Goal: Task Accomplishment & Management: Use online tool/utility

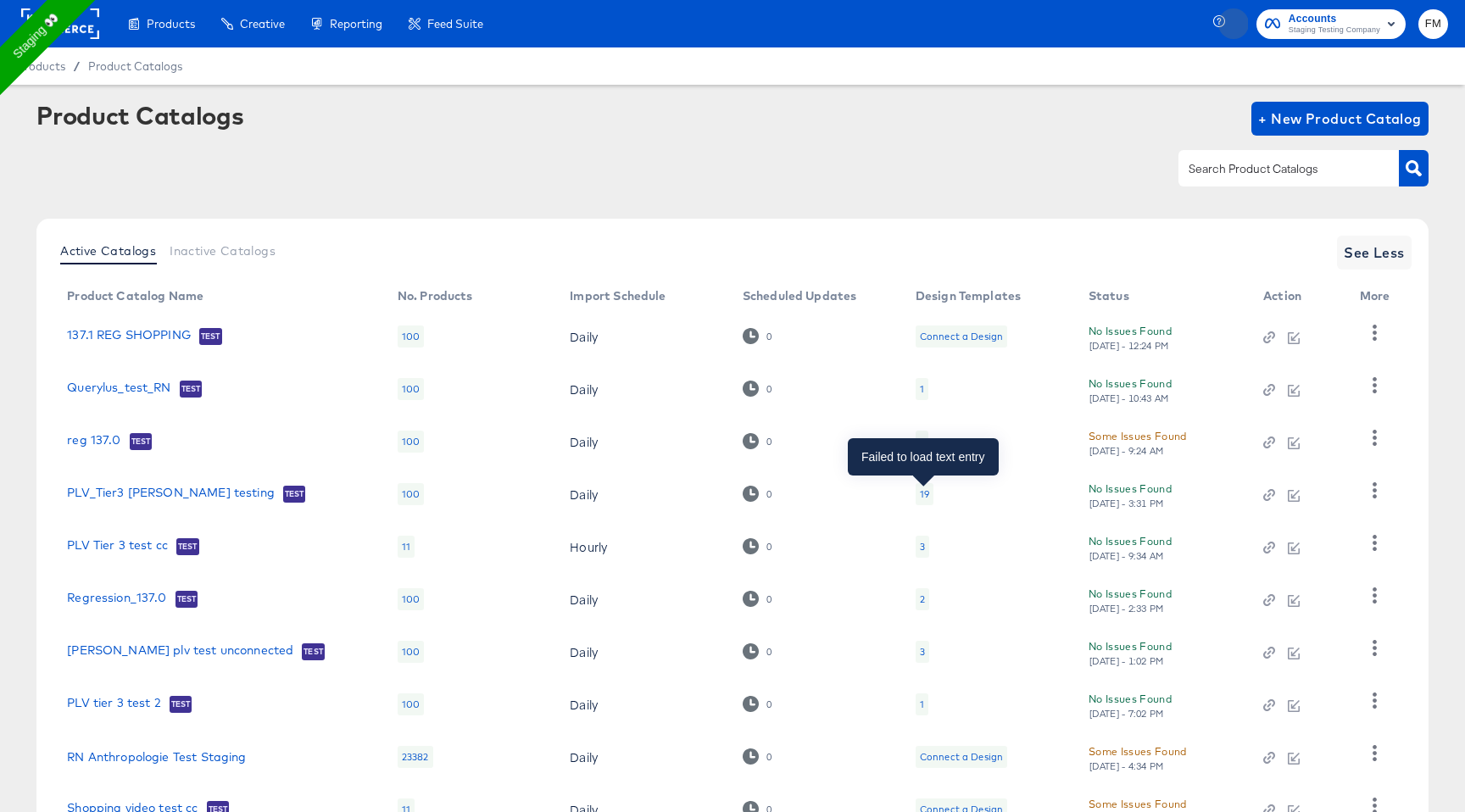
click at [927, 307] on div "19" at bounding box center [925, 494] width 9 height 14
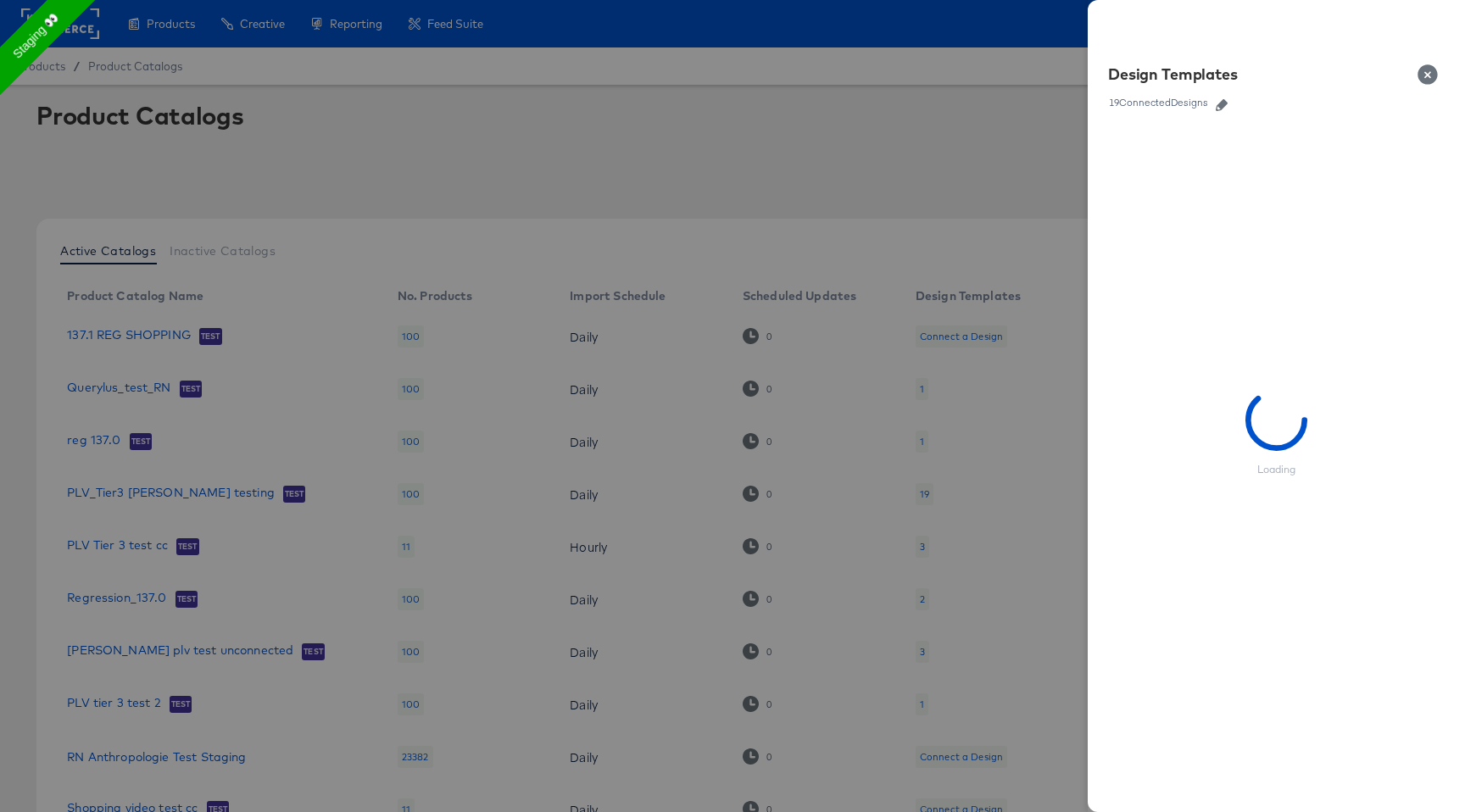
click at [1219, 104] on icon "button" at bounding box center [1222, 105] width 12 height 12
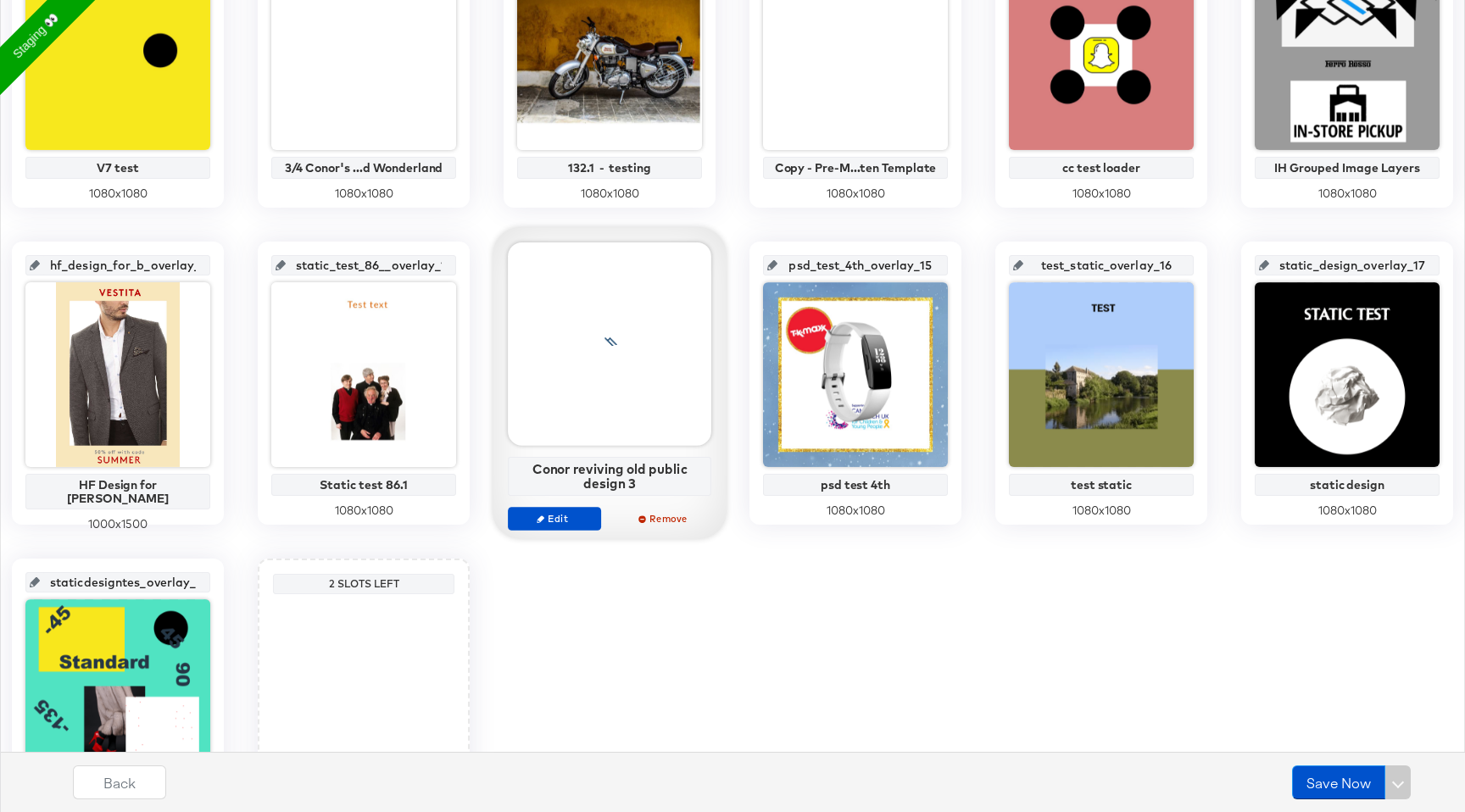
scroll to position [802, 0]
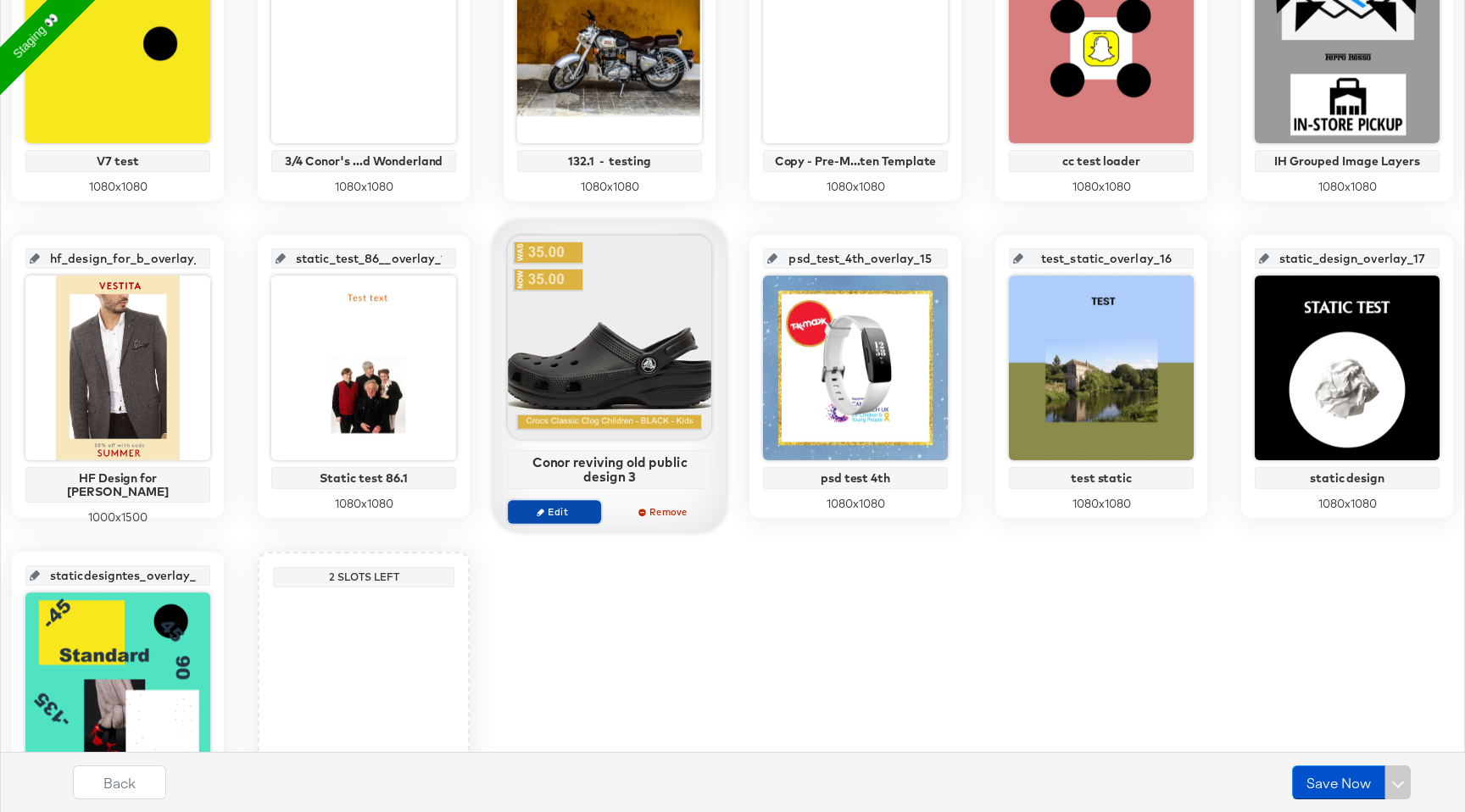
click at [561, 307] on span "Edit" at bounding box center [554, 511] width 78 height 13
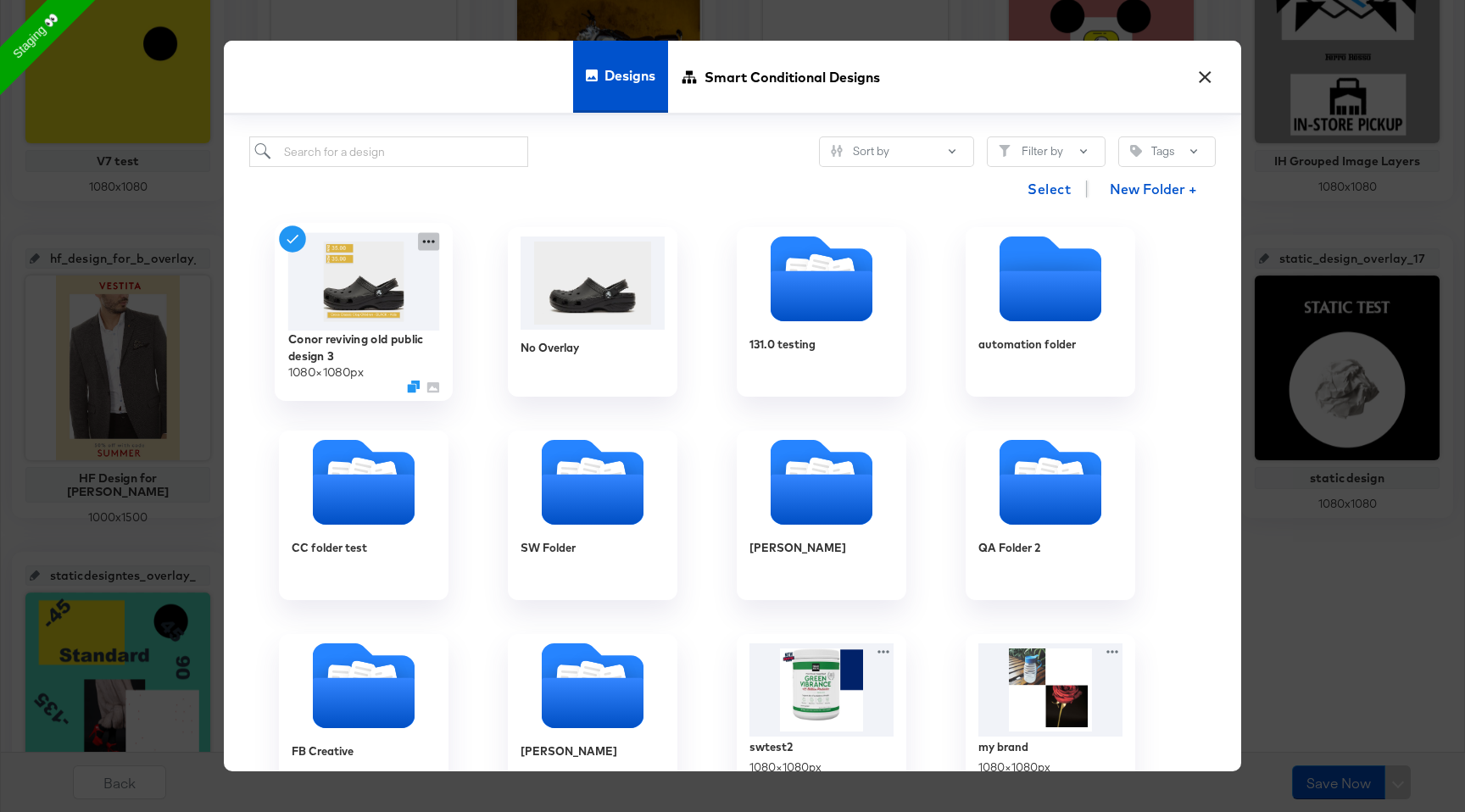
click at [426, 239] on icon at bounding box center [428, 242] width 22 height 18
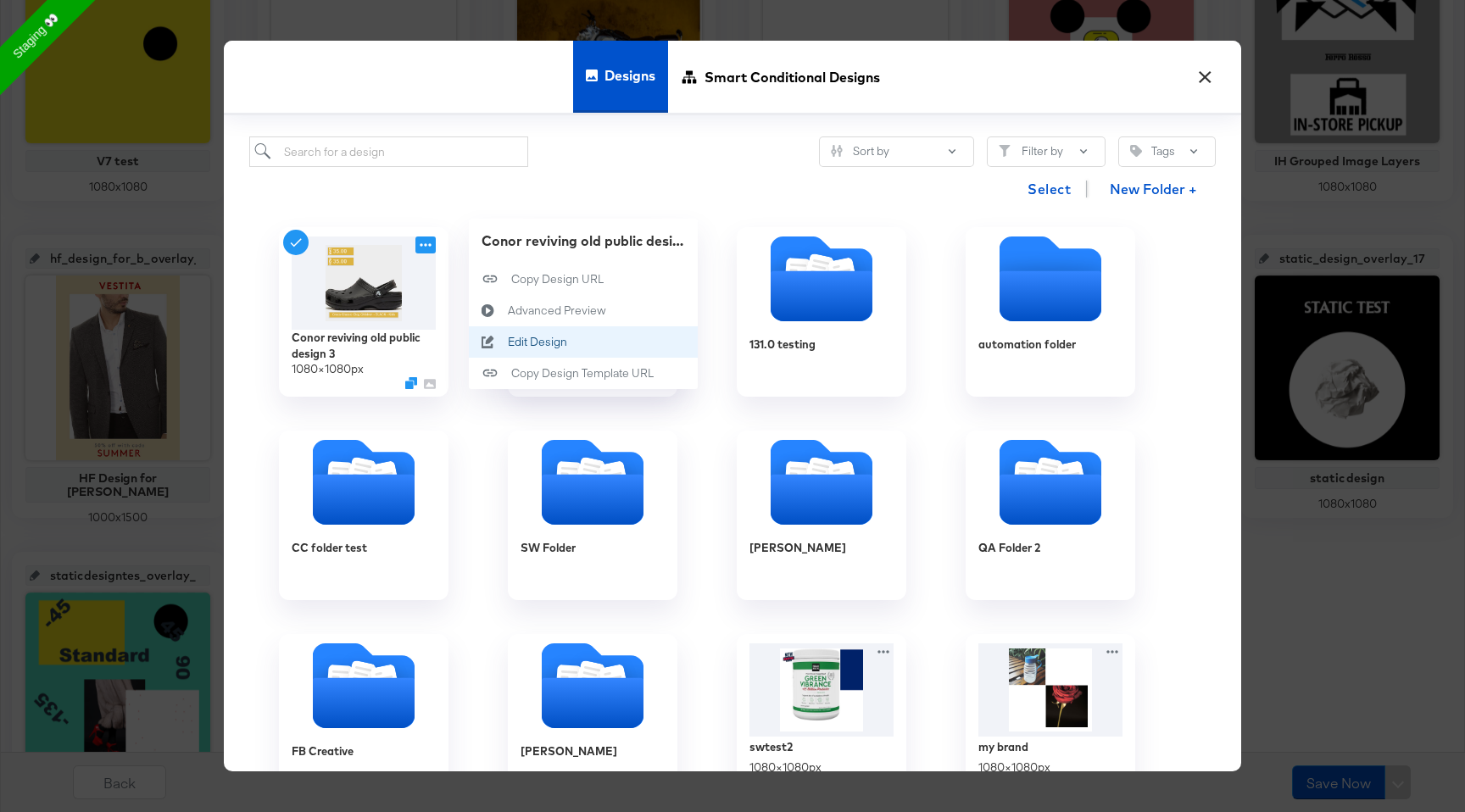
click at [591, 307] on button "Edit Design Edit Design" at bounding box center [583, 342] width 229 height 31
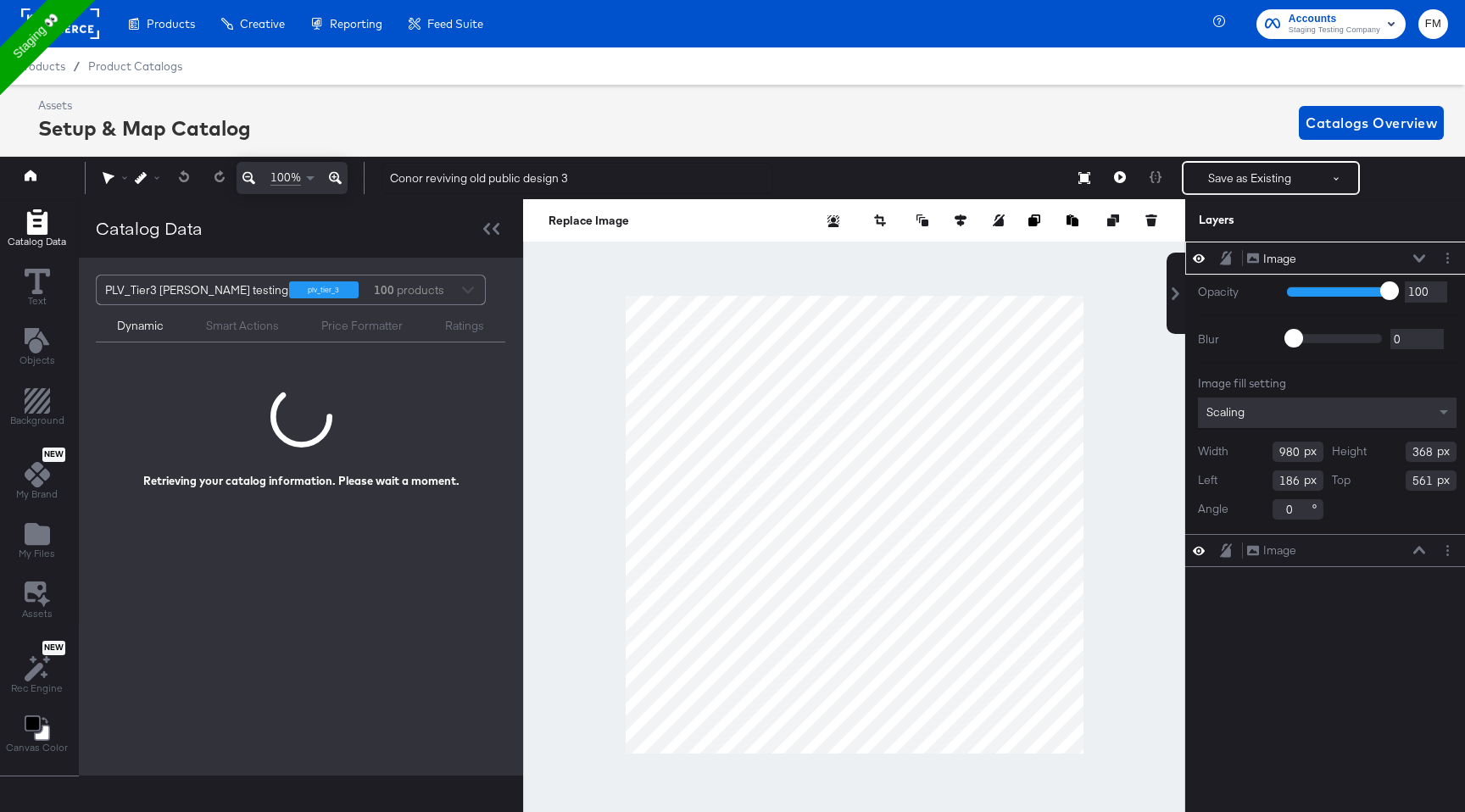
scroll to position [0, 4]
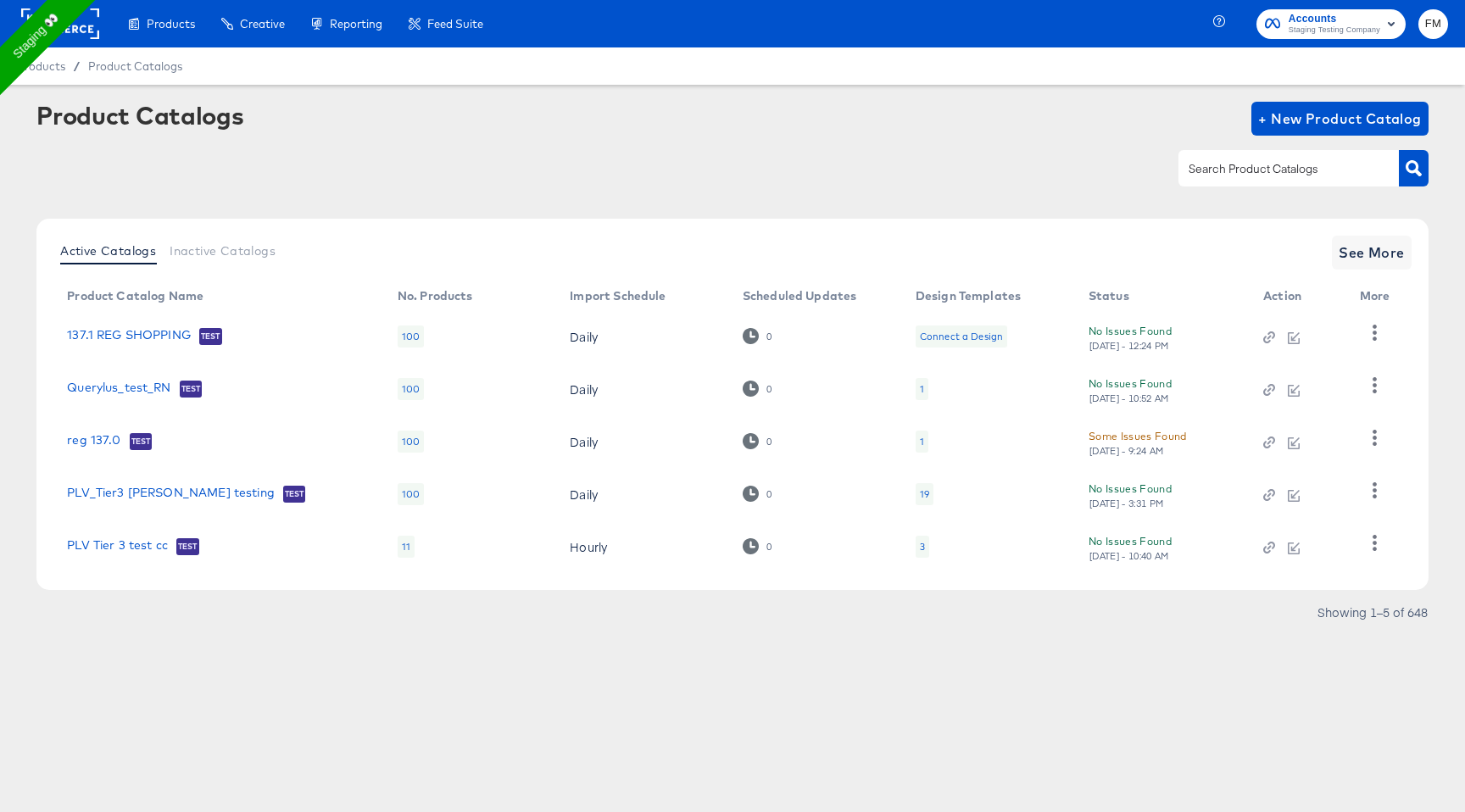
click at [923, 307] on div "19" at bounding box center [925, 494] width 9 height 14
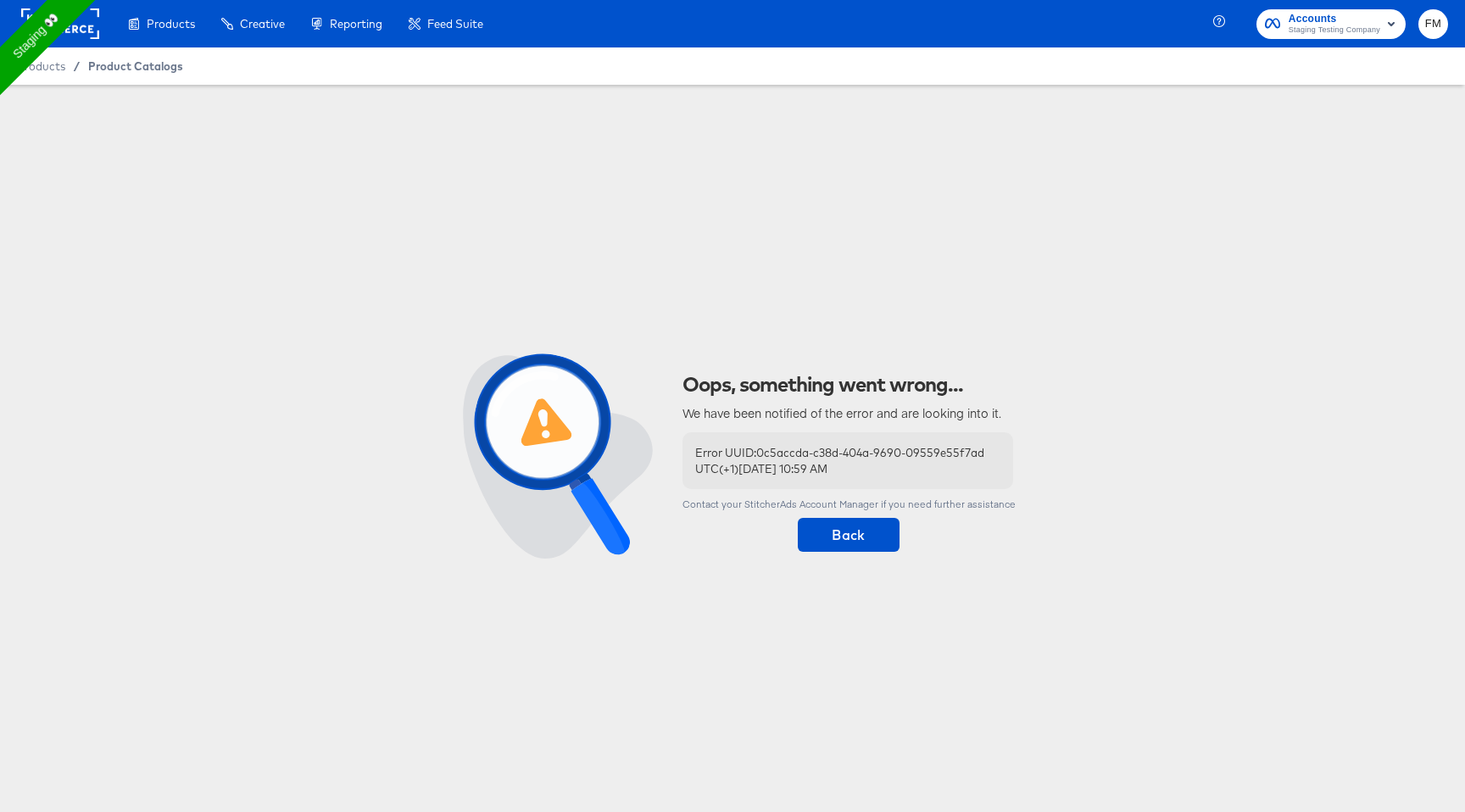
click at [142, 68] on span "Product Catalogs" at bounding box center [136, 66] width 95 height 14
click at [139, 66] on span "Product Catalogs" at bounding box center [136, 66] width 95 height 14
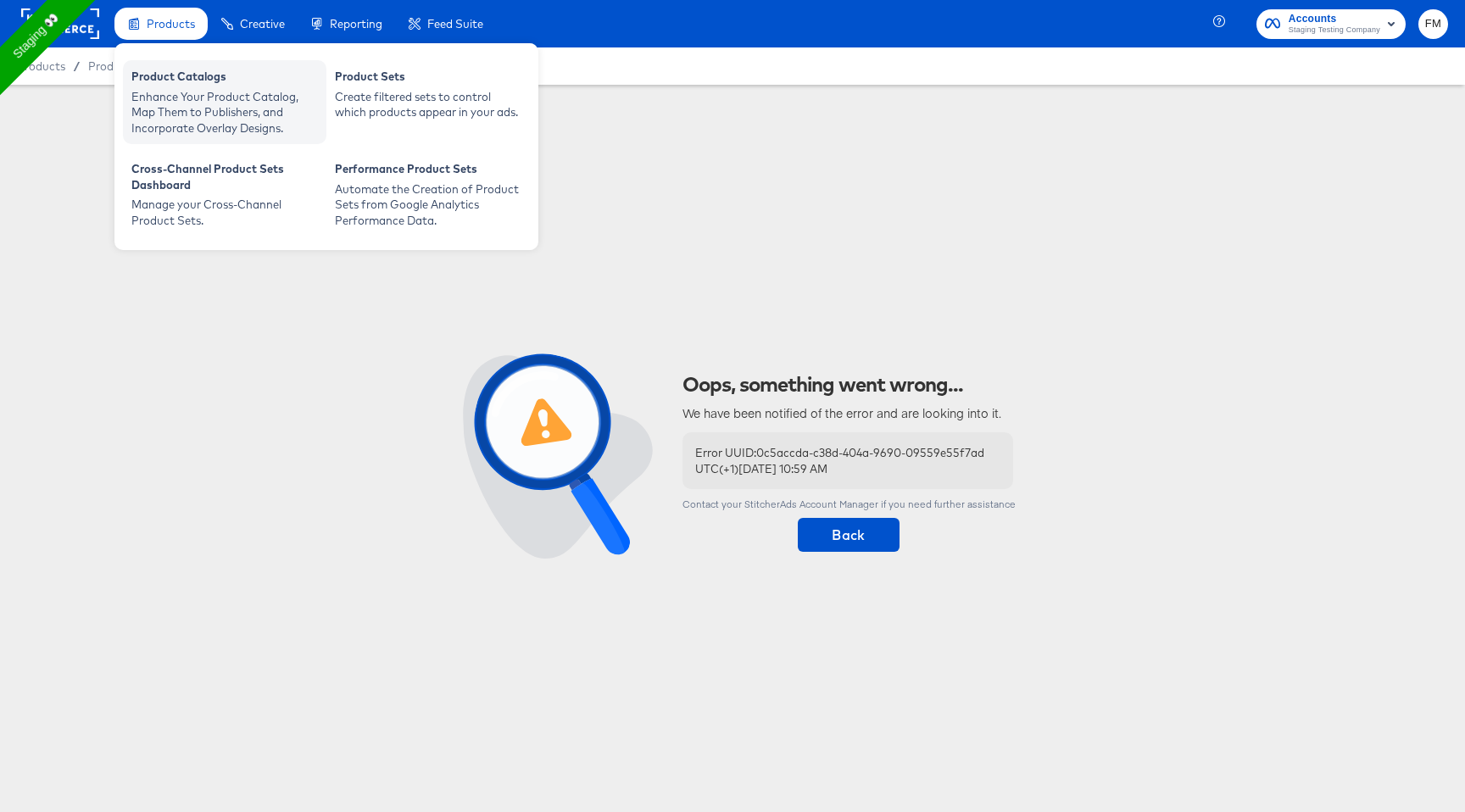
click at [229, 104] on div "Enhance Your Product Catalog, Map Them to Publishers, and Incorporate Overlay D…" at bounding box center [224, 112] width 186 height 47
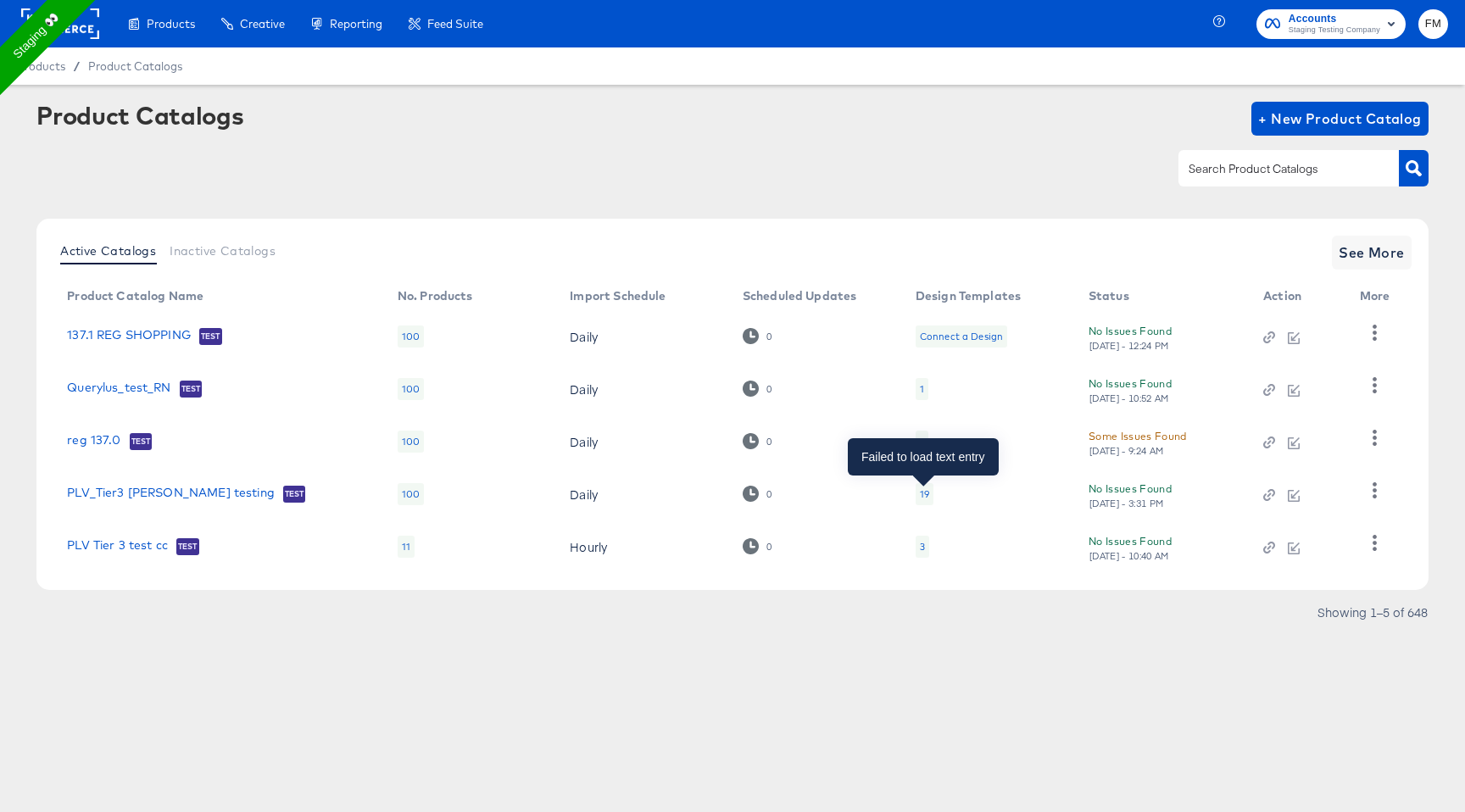
click at [920, 497] on div "19" at bounding box center [925, 494] width 9 height 14
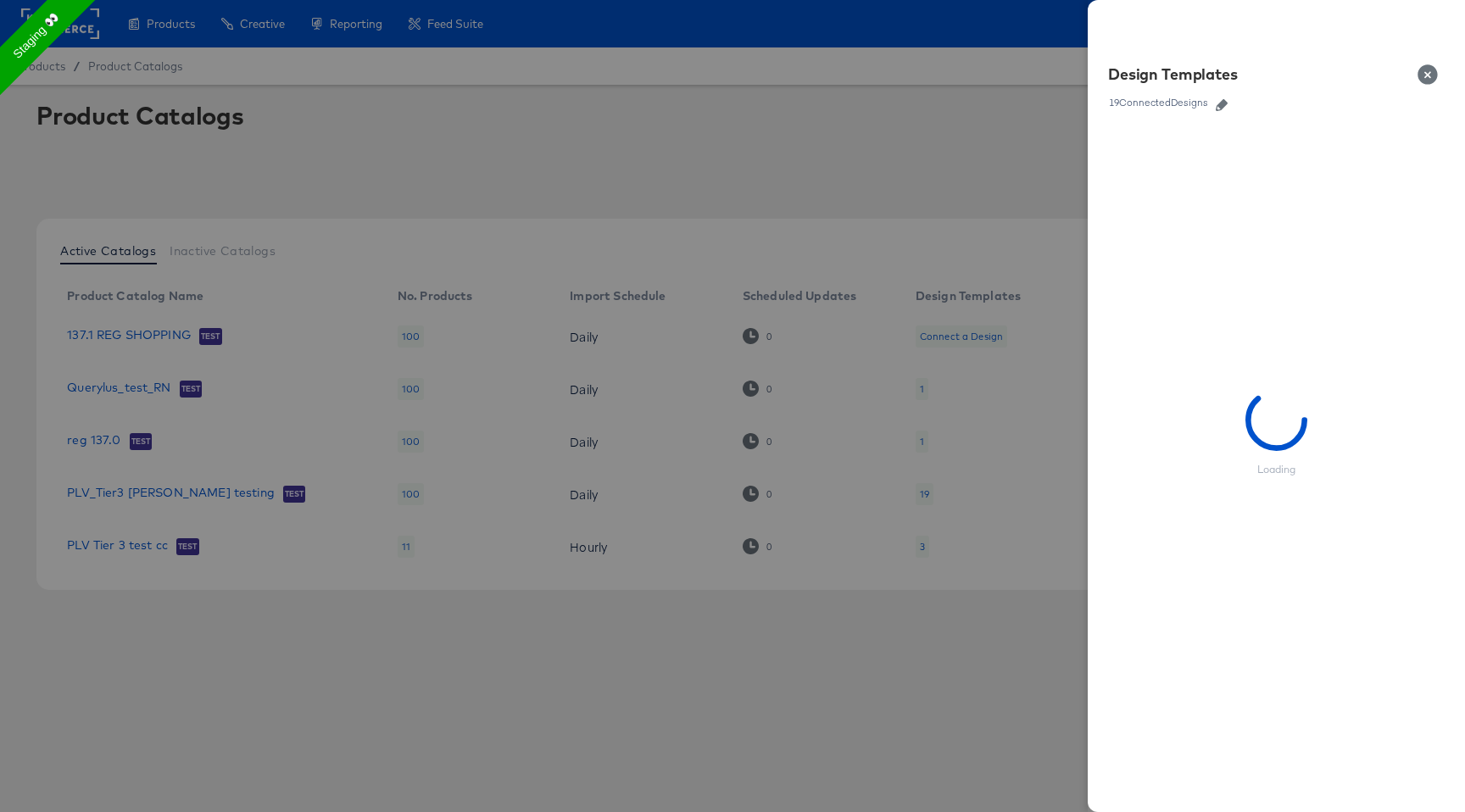
click at [1222, 112] on div "Design Templates 19 Connected Designs" at bounding box center [1276, 88] width 377 height 74
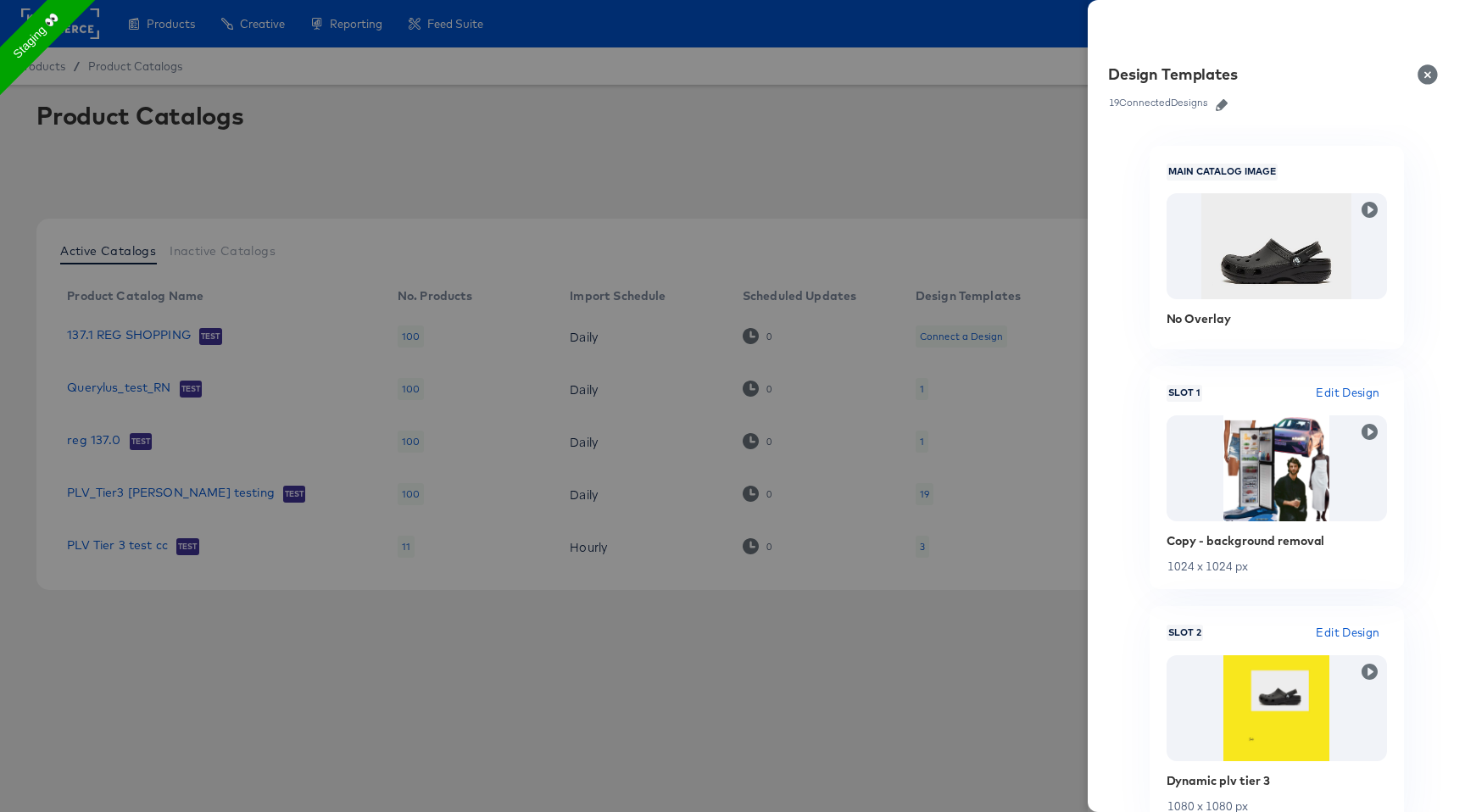
click at [1222, 104] on icon "button" at bounding box center [1222, 105] width 12 height 12
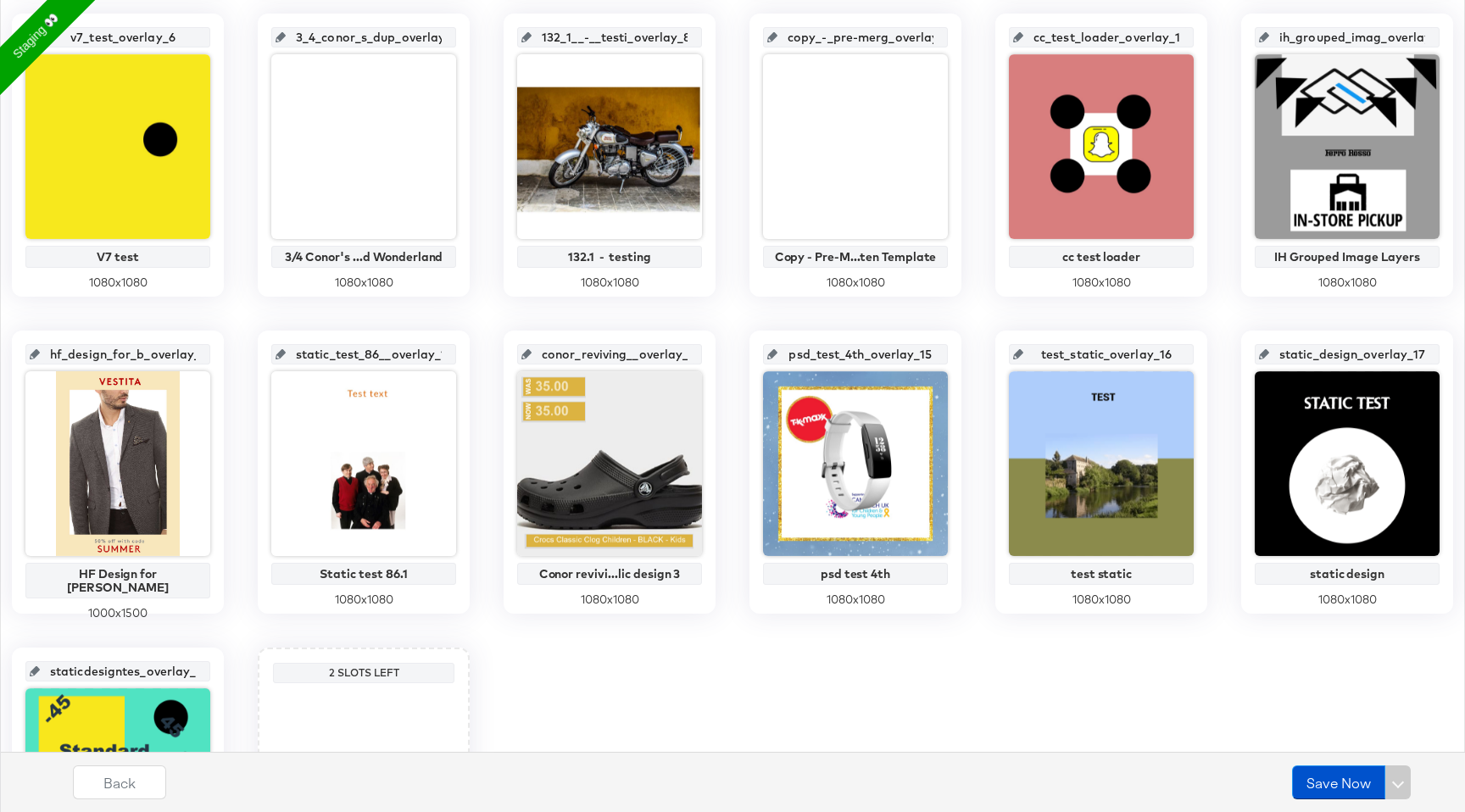
scroll to position [727, 0]
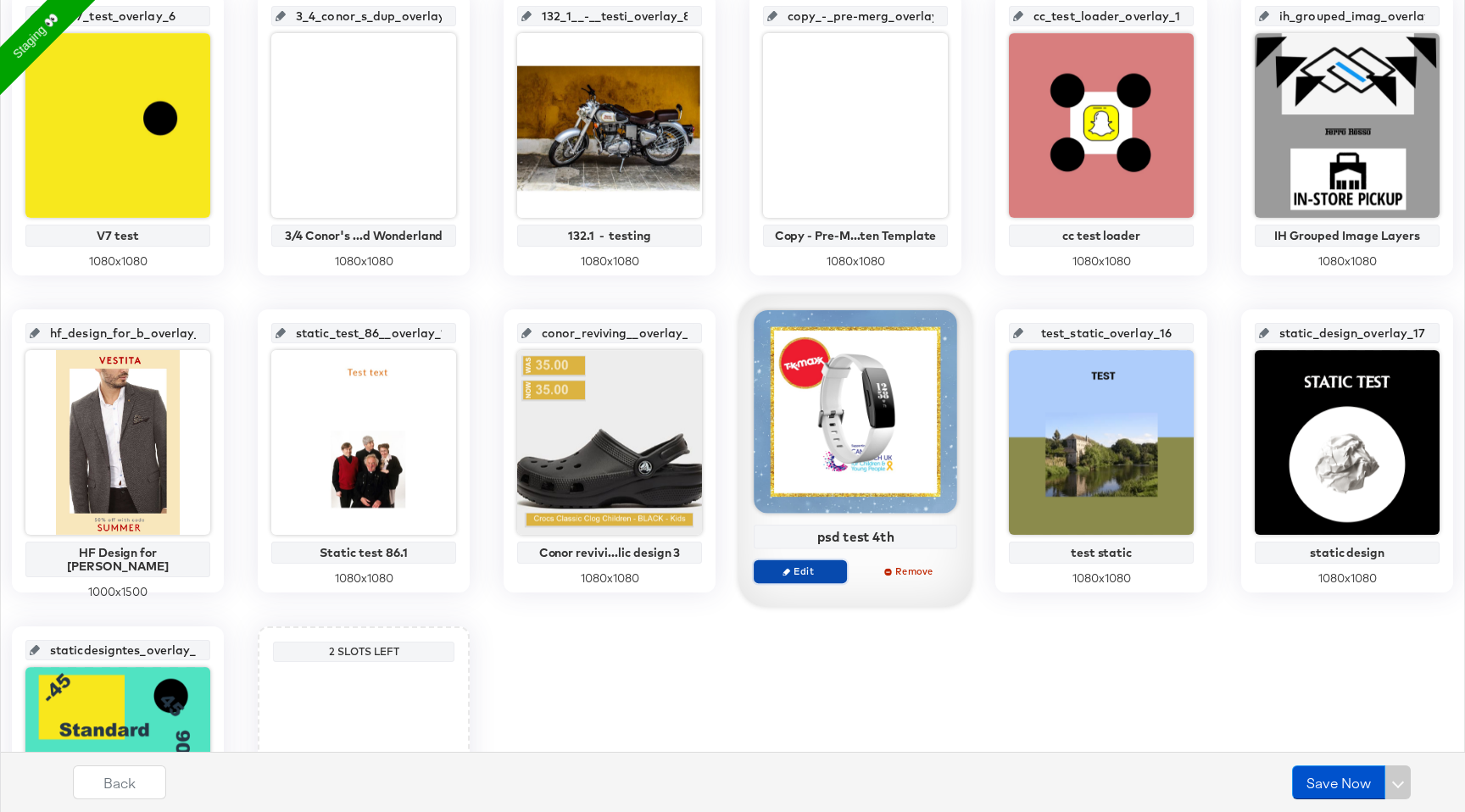
click at [818, 573] on span "Edit" at bounding box center [800, 570] width 78 height 13
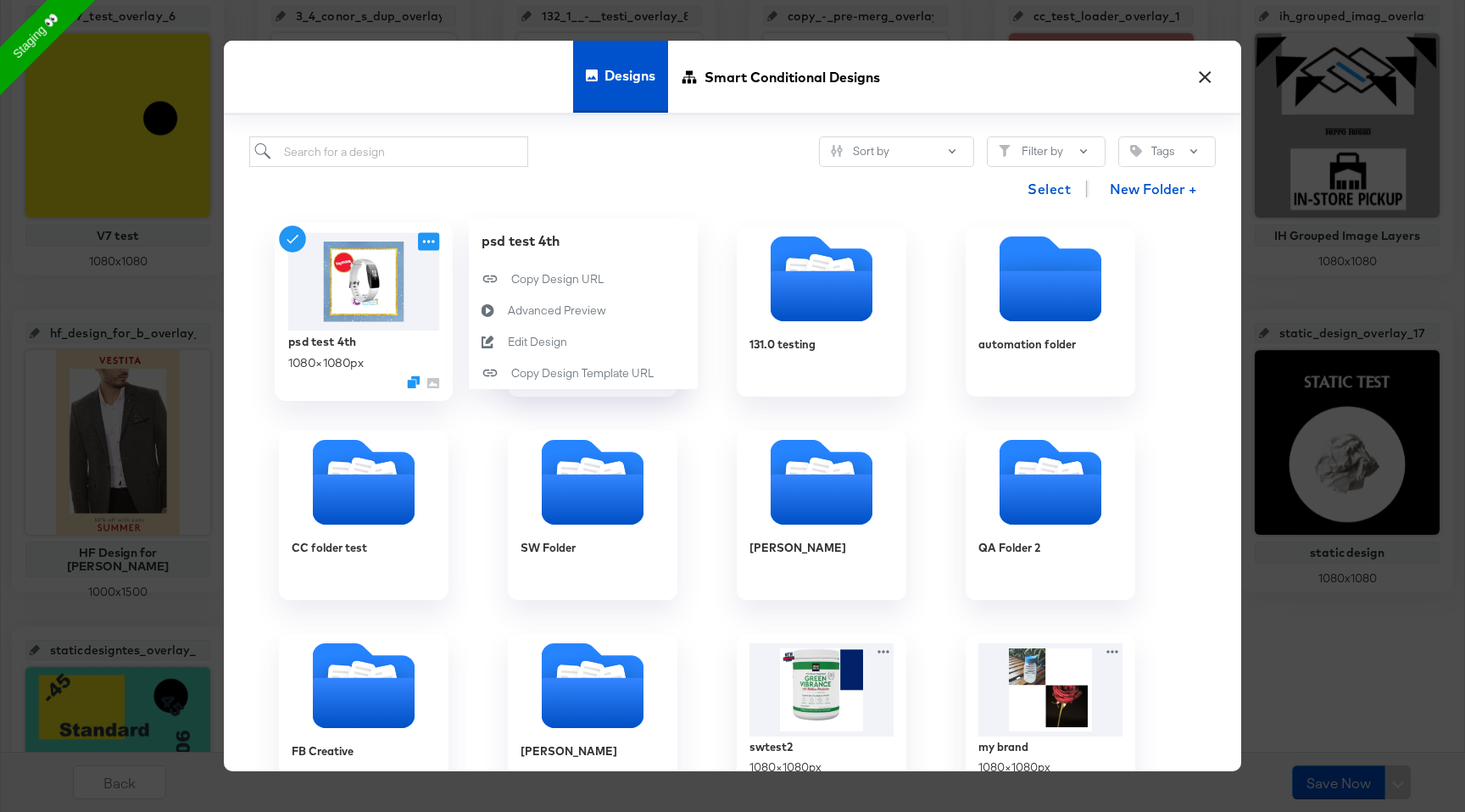
click at [433, 243] on icon at bounding box center [428, 242] width 22 height 18
click at [508, 343] on div "Edit Design Edit Design" at bounding box center [508, 343] width 0 height 0
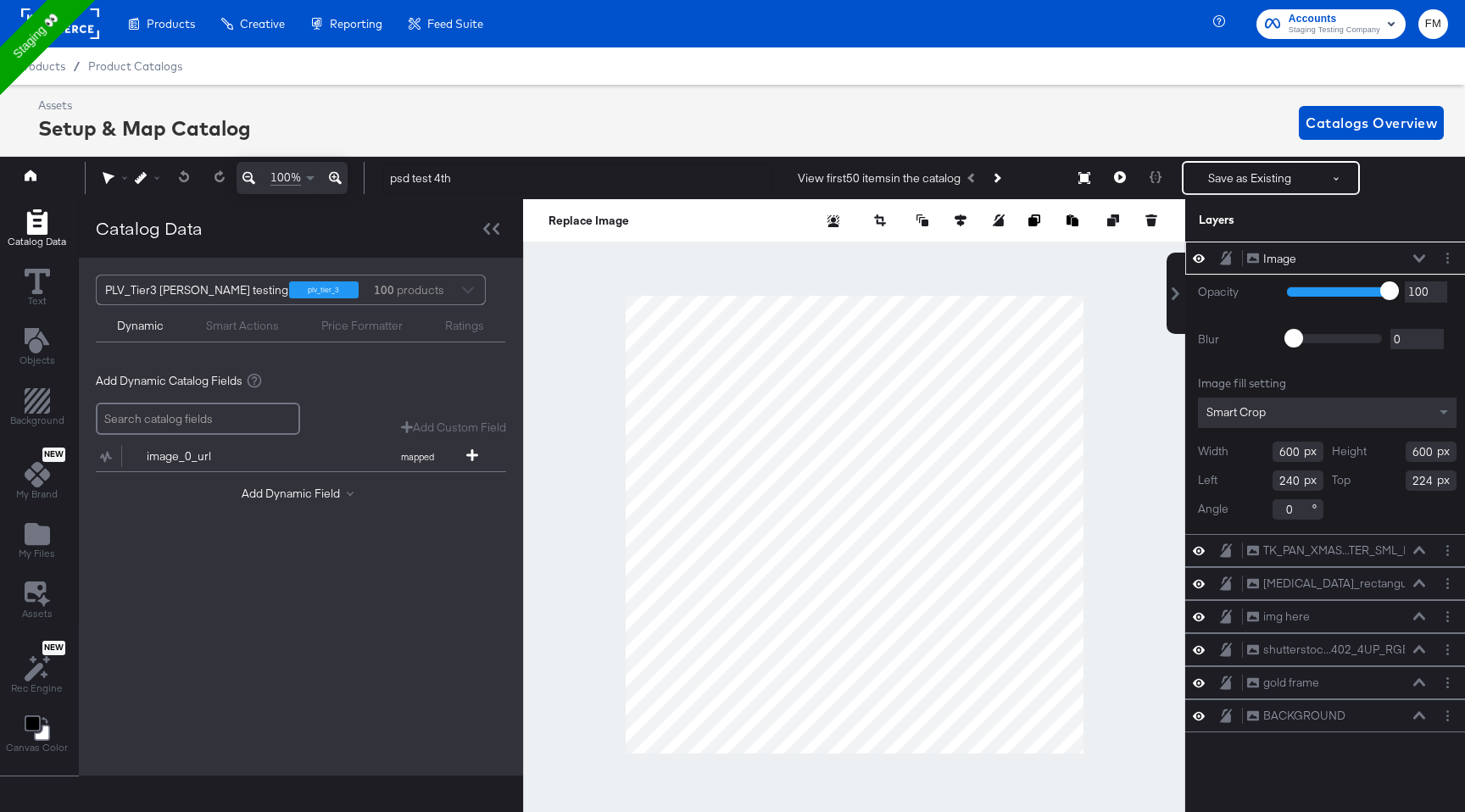
scroll to position [0, 4]
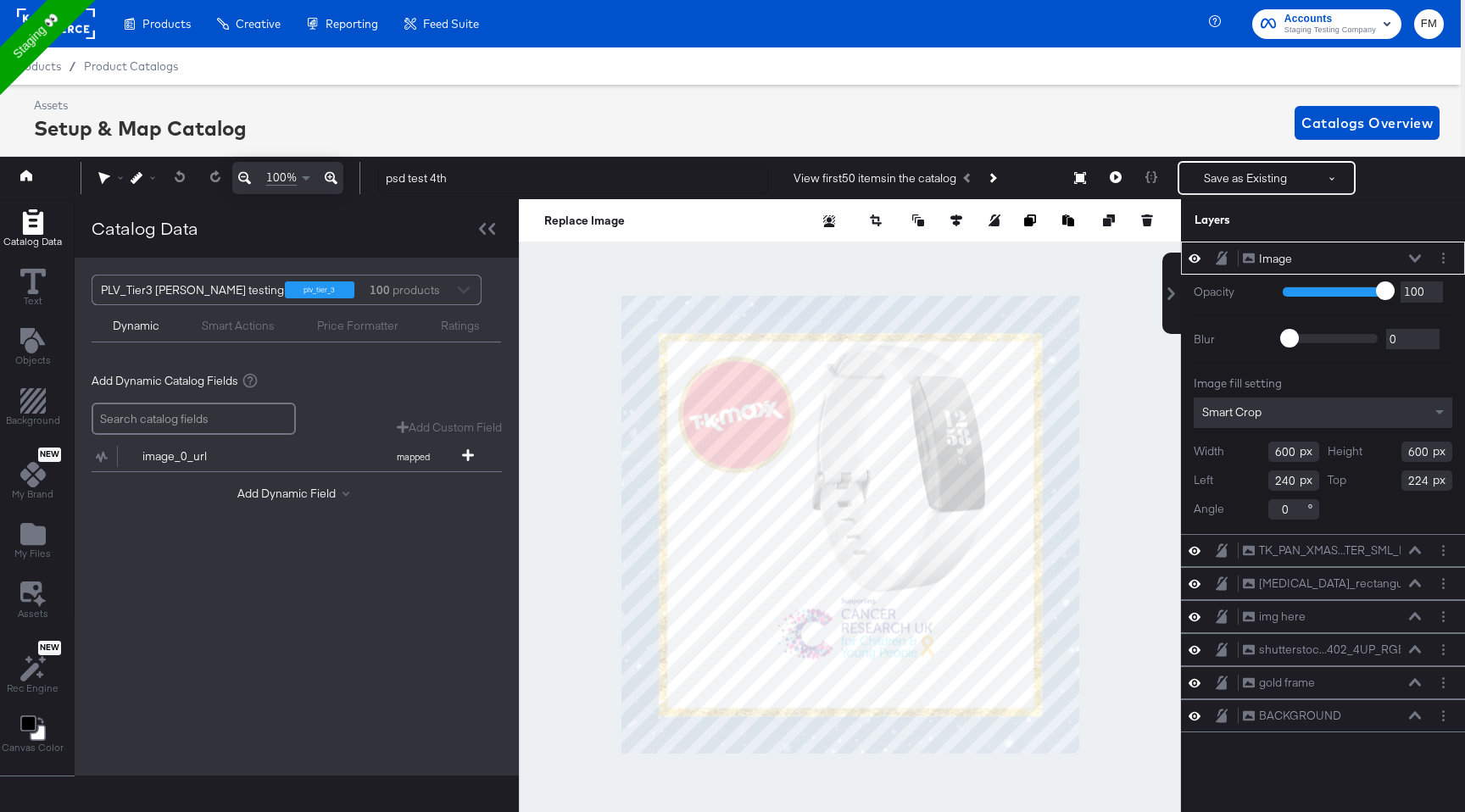
type input "348"
type input "107"
click at [345, 494] on span at bounding box center [346, 493] width 7 height 7
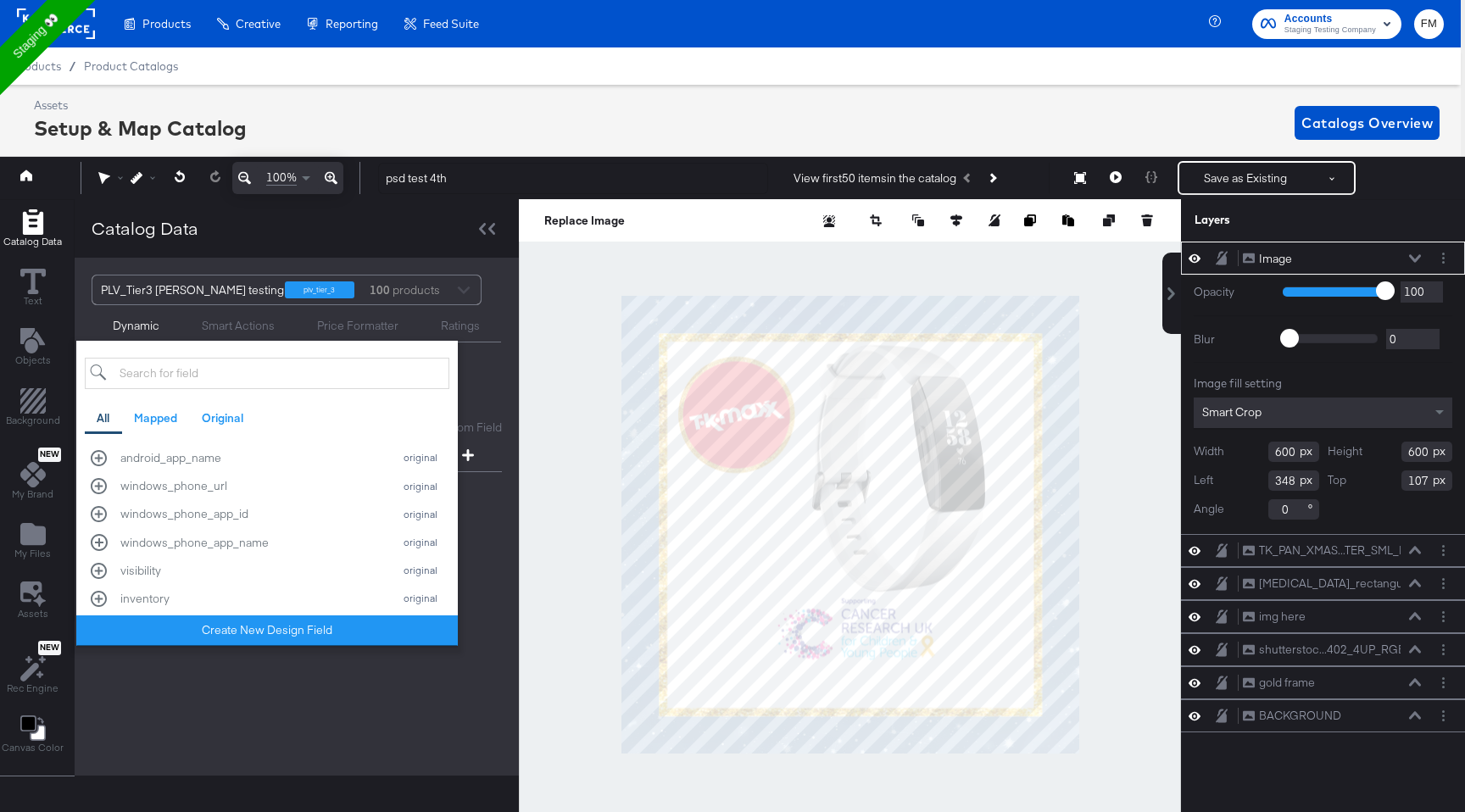
scroll to position [2681, 0]
click at [99, 449] on div "windows_phone_url original" at bounding box center [267, 450] width 353 height 16
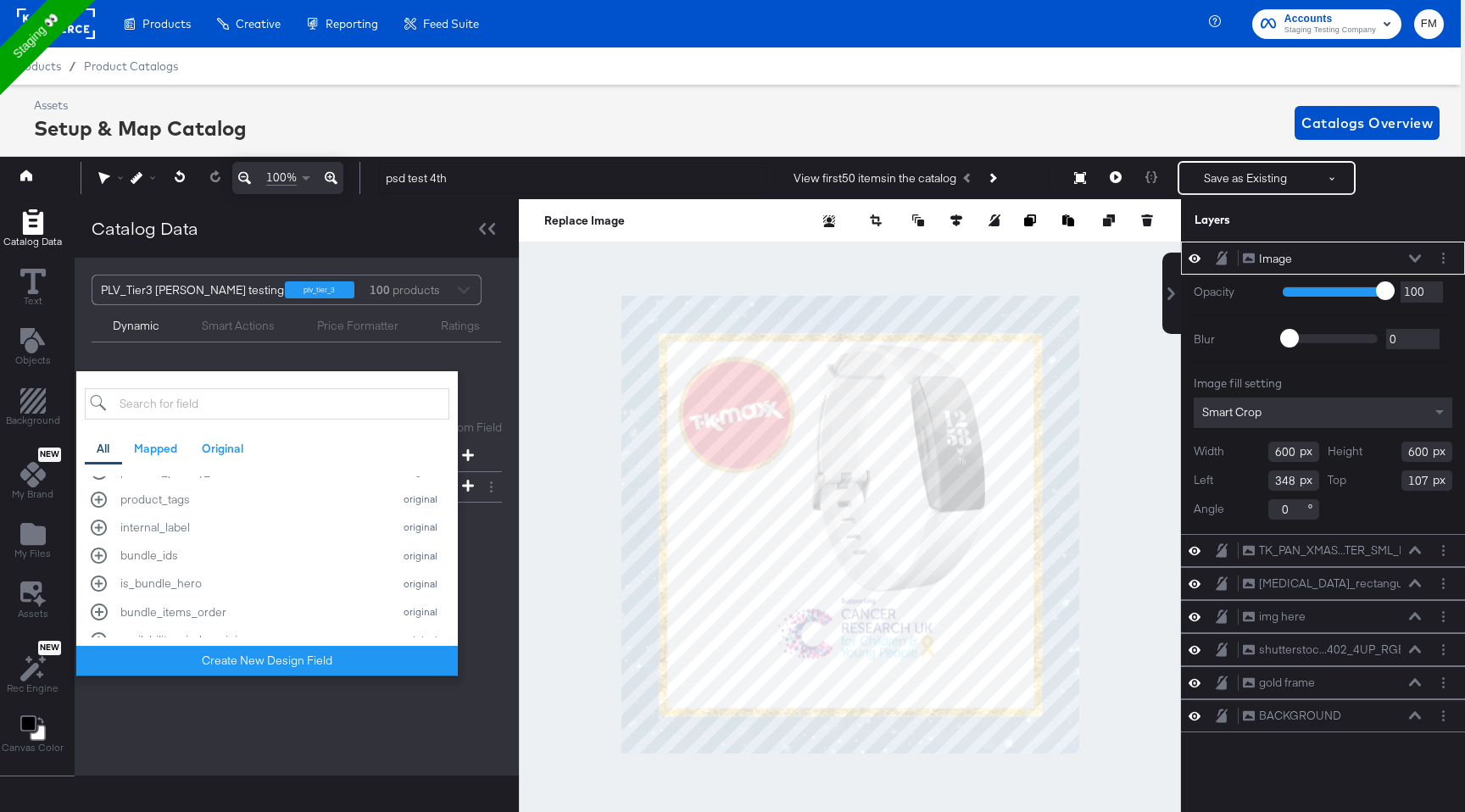
scroll to position [3082, 0]
click at [246, 401] on input "search" at bounding box center [267, 404] width 364 height 31
click at [216, 404] on input "url" at bounding box center [267, 404] width 364 height 31
type input "u"
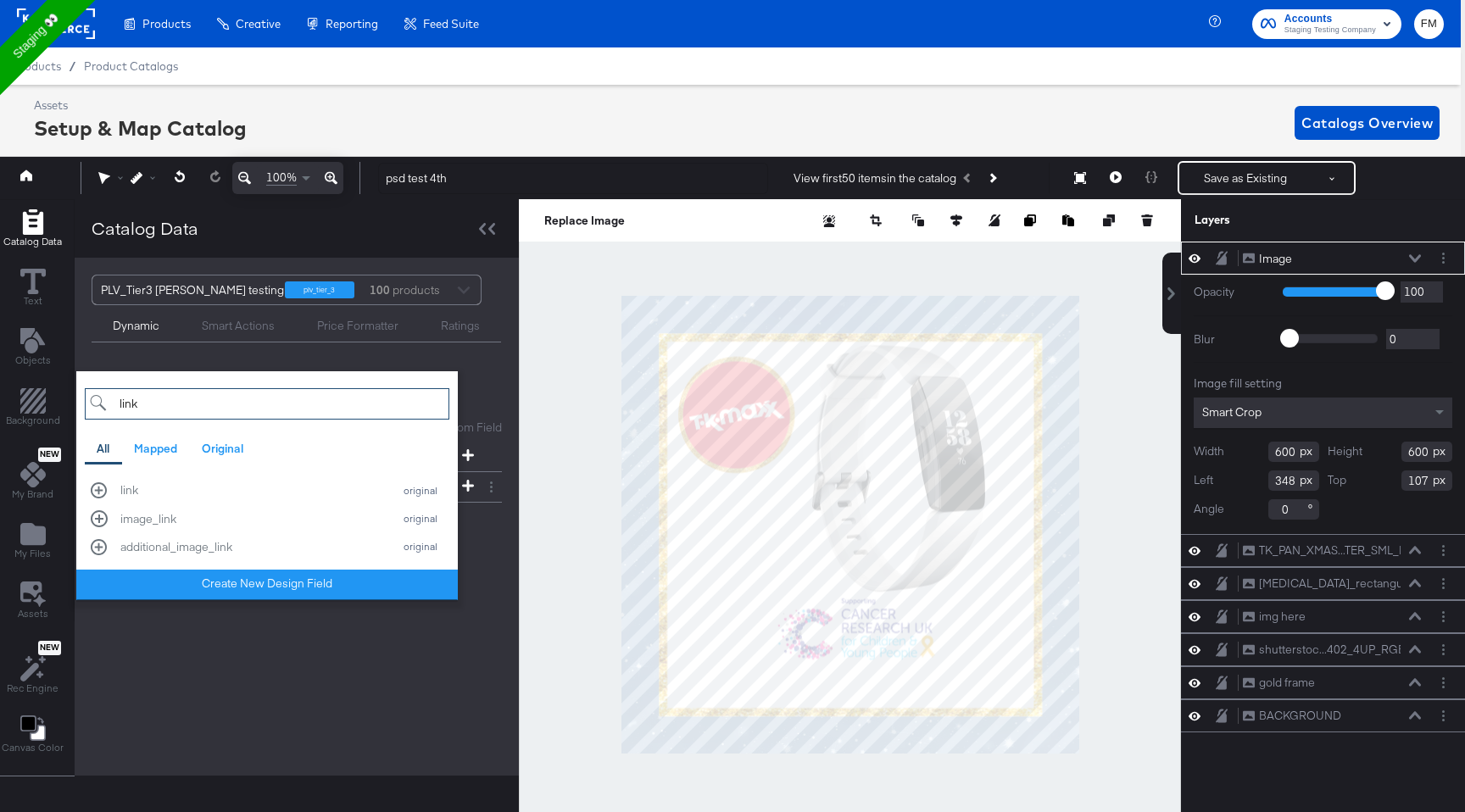
scroll to position [0, 0]
type input "link"
click at [97, 487] on div "link original" at bounding box center [267, 490] width 353 height 16
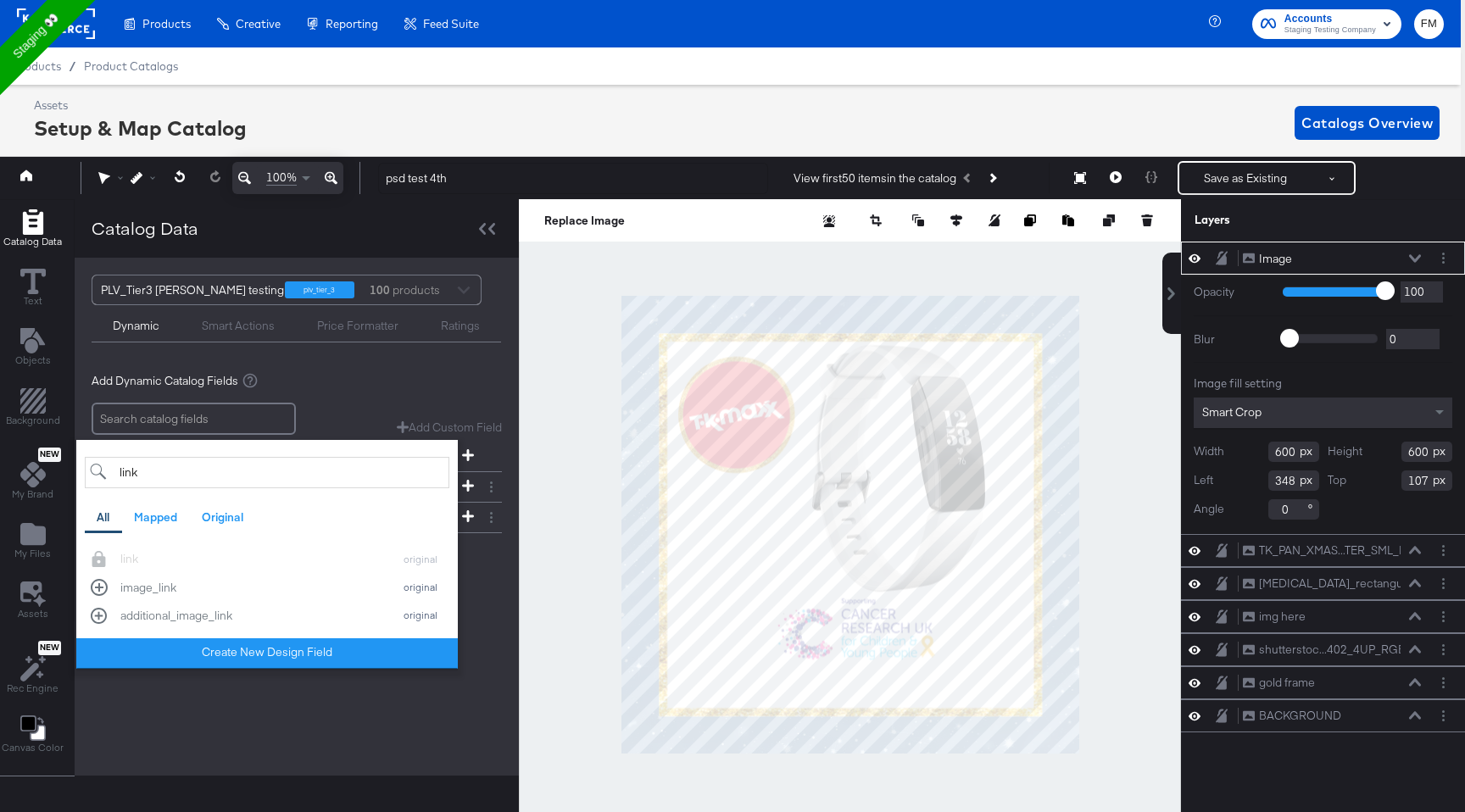
click at [211, 731] on div "PLV_Tier3 fran testing plv_tier_3 100 products Dynamic Smart Actions Price Form…" at bounding box center [296, 517] width 445 height 518
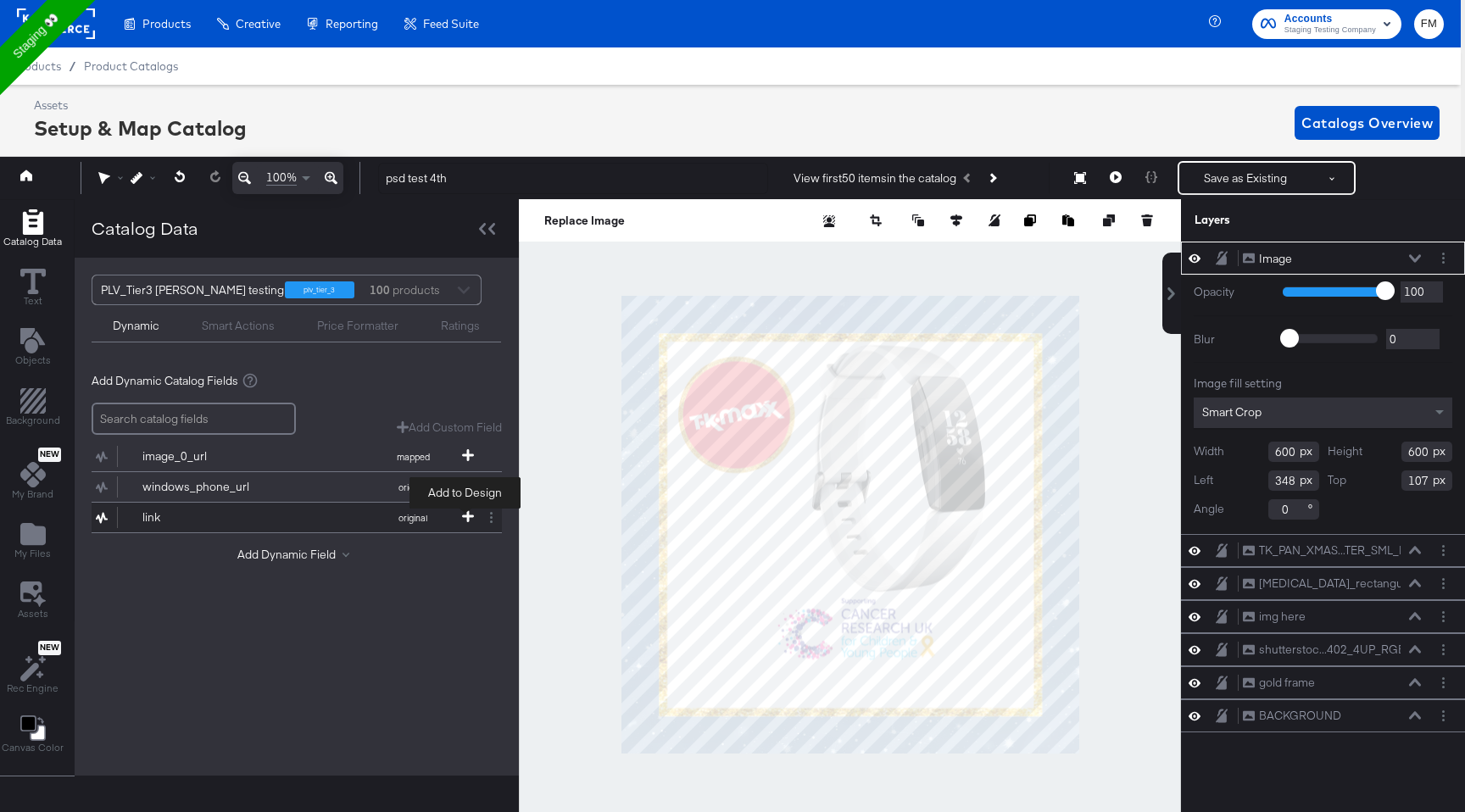
click at [464, 513] on icon at bounding box center [468, 516] width 12 height 12
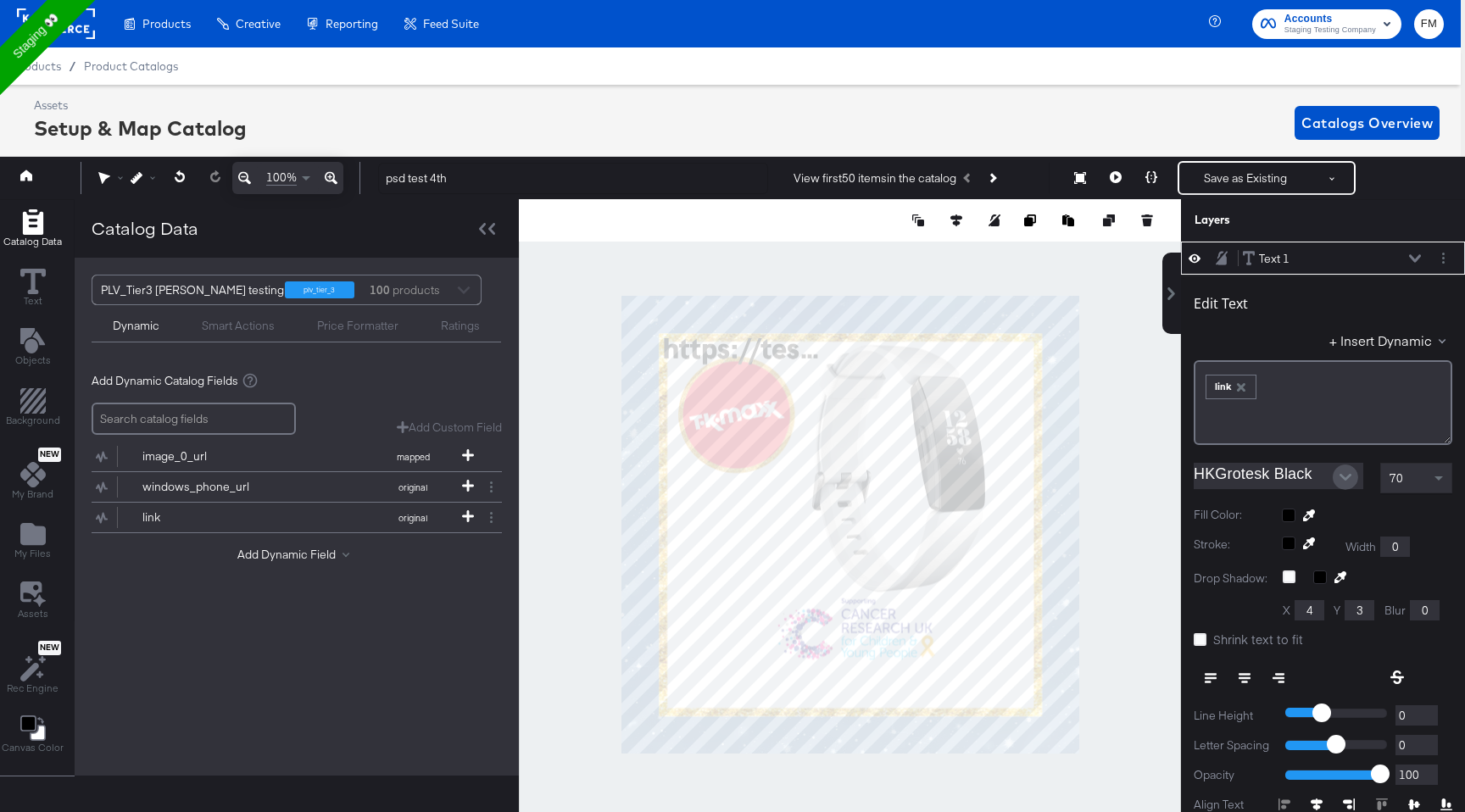
click at [1350, 474] on icon "Open" at bounding box center [1346, 477] width 12 height 12
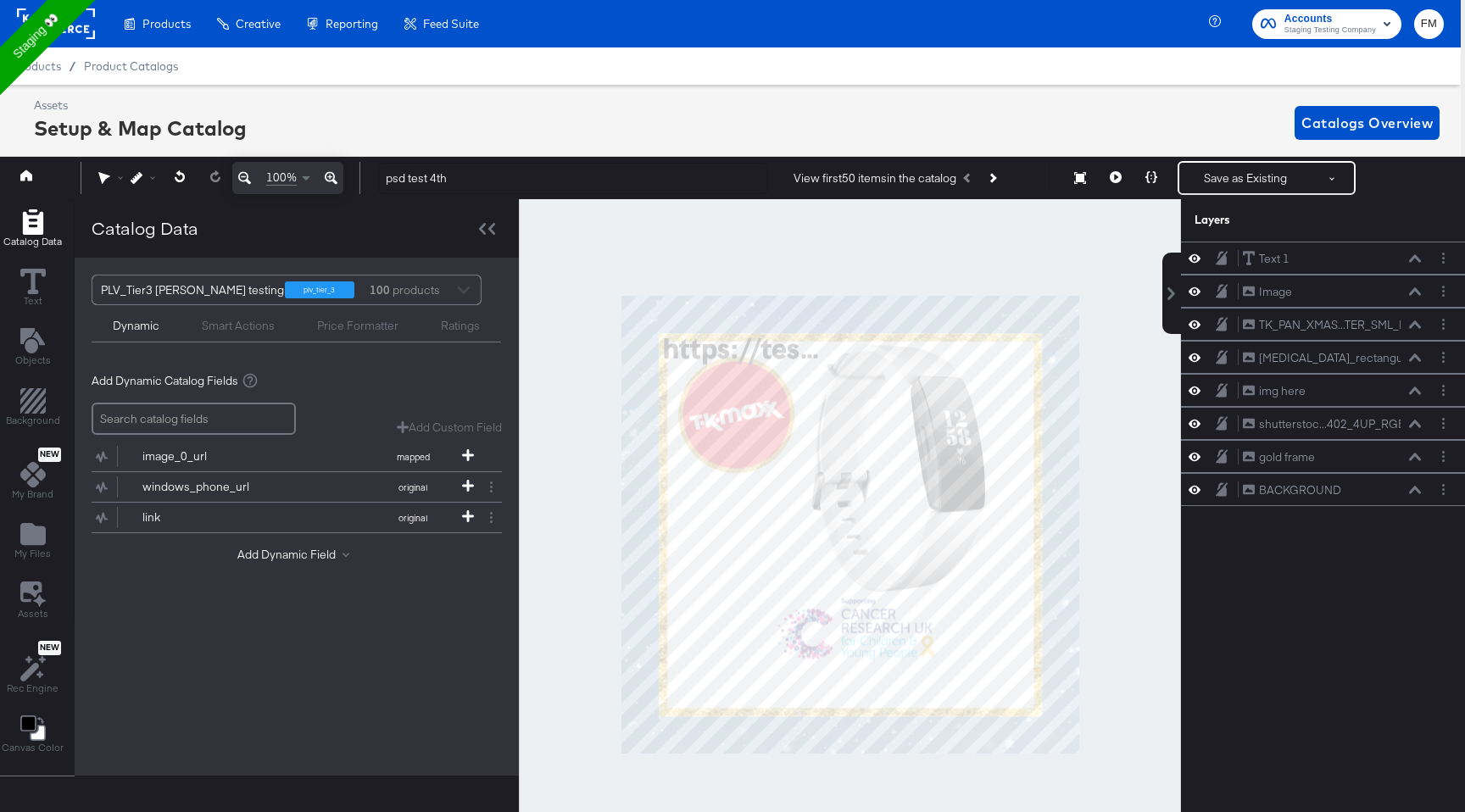
scroll to position [17, 4]
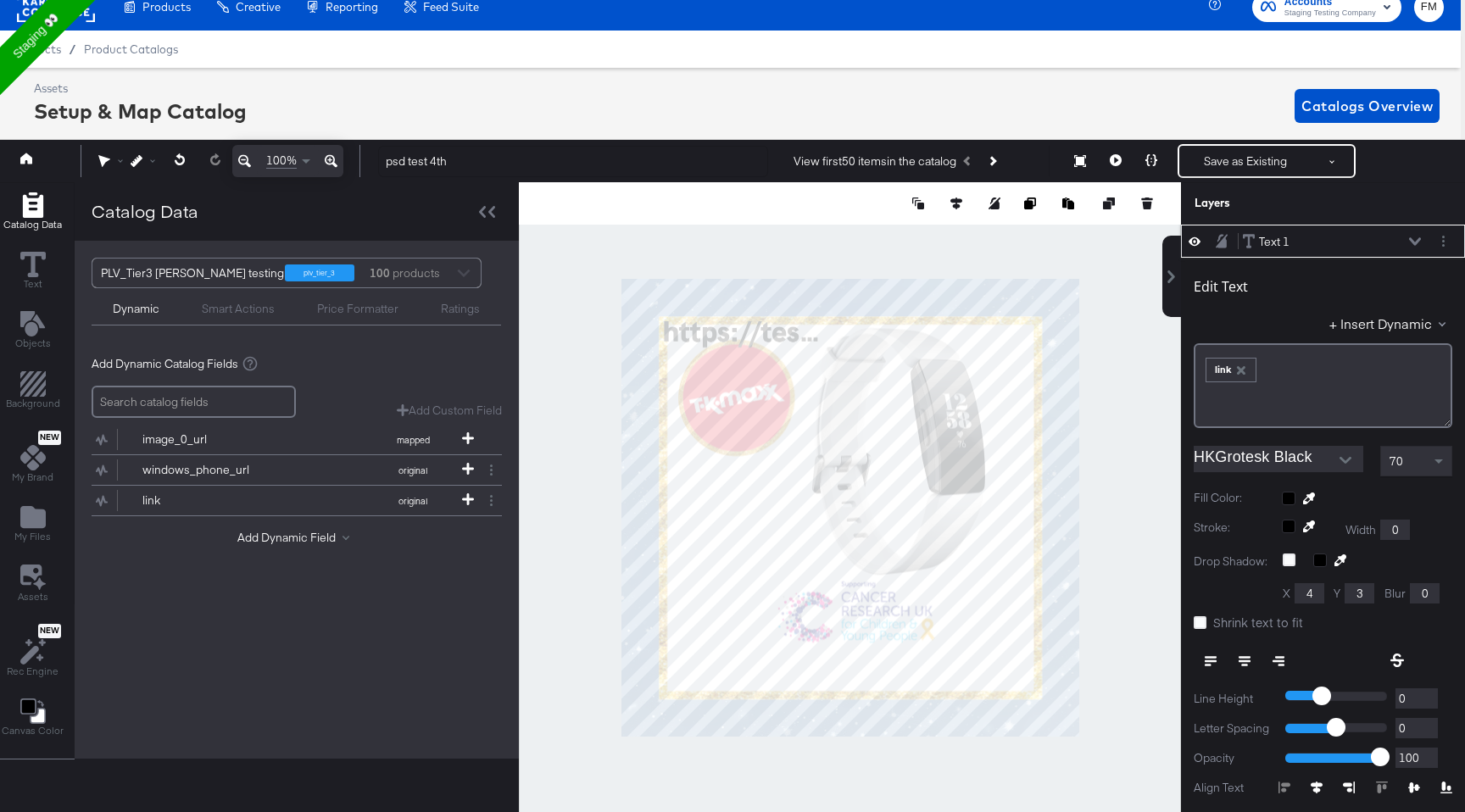
click at [1315, 457] on input "HKGrotesk Black" at bounding box center [1266, 458] width 144 height 25
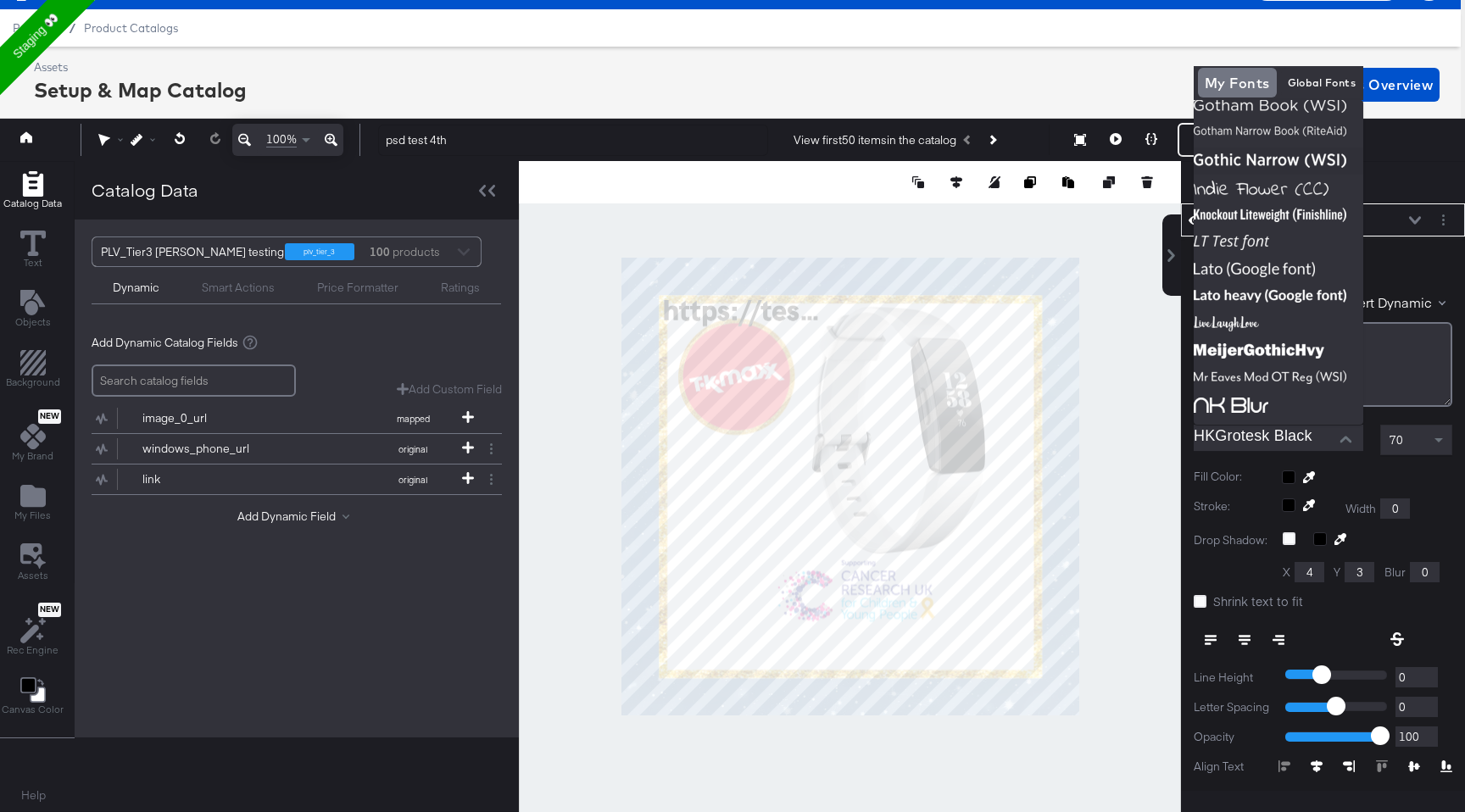
scroll to position [468, 0]
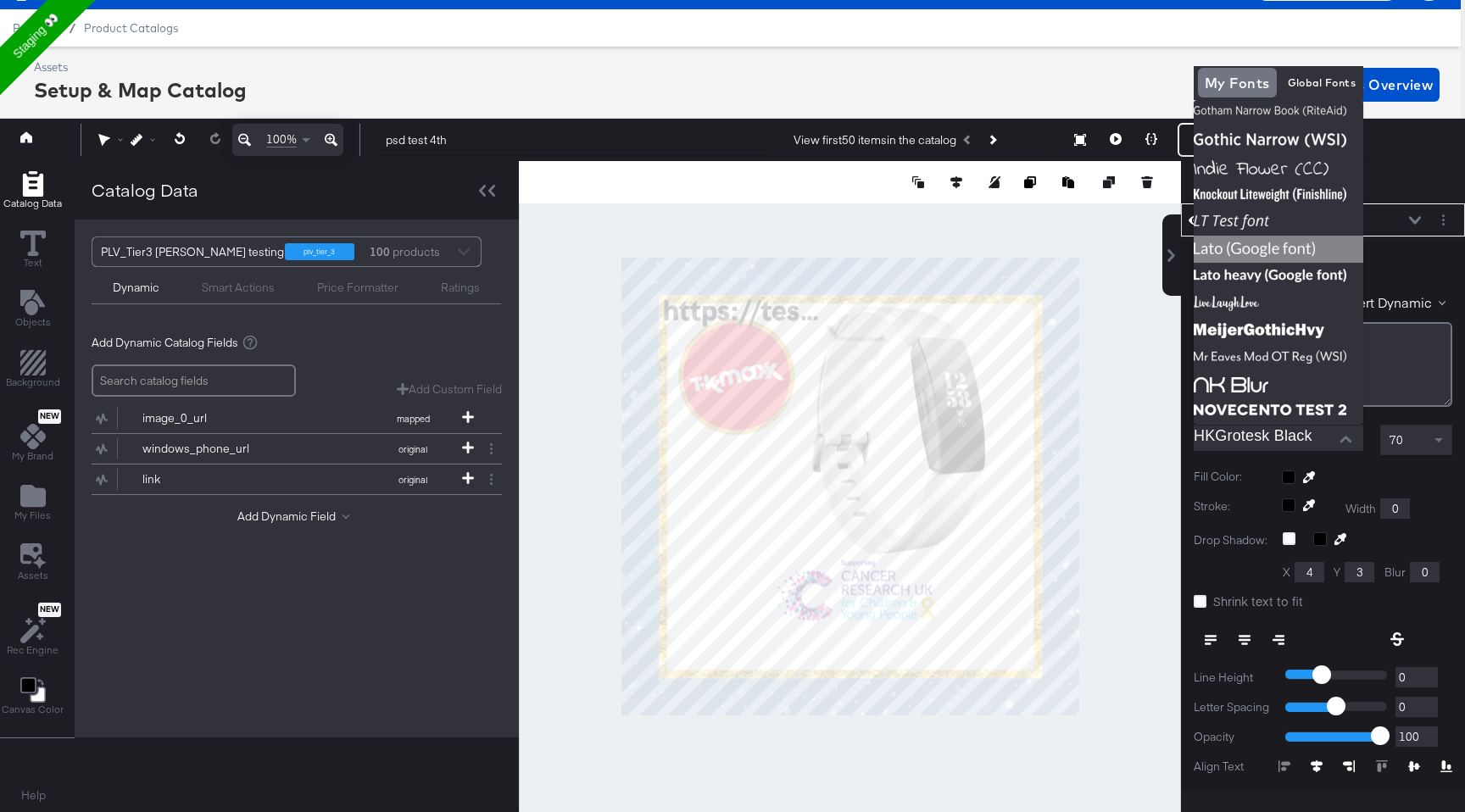
click at [1322, 243] on img at bounding box center [1279, 249] width 169 height 27
type input "Lato"
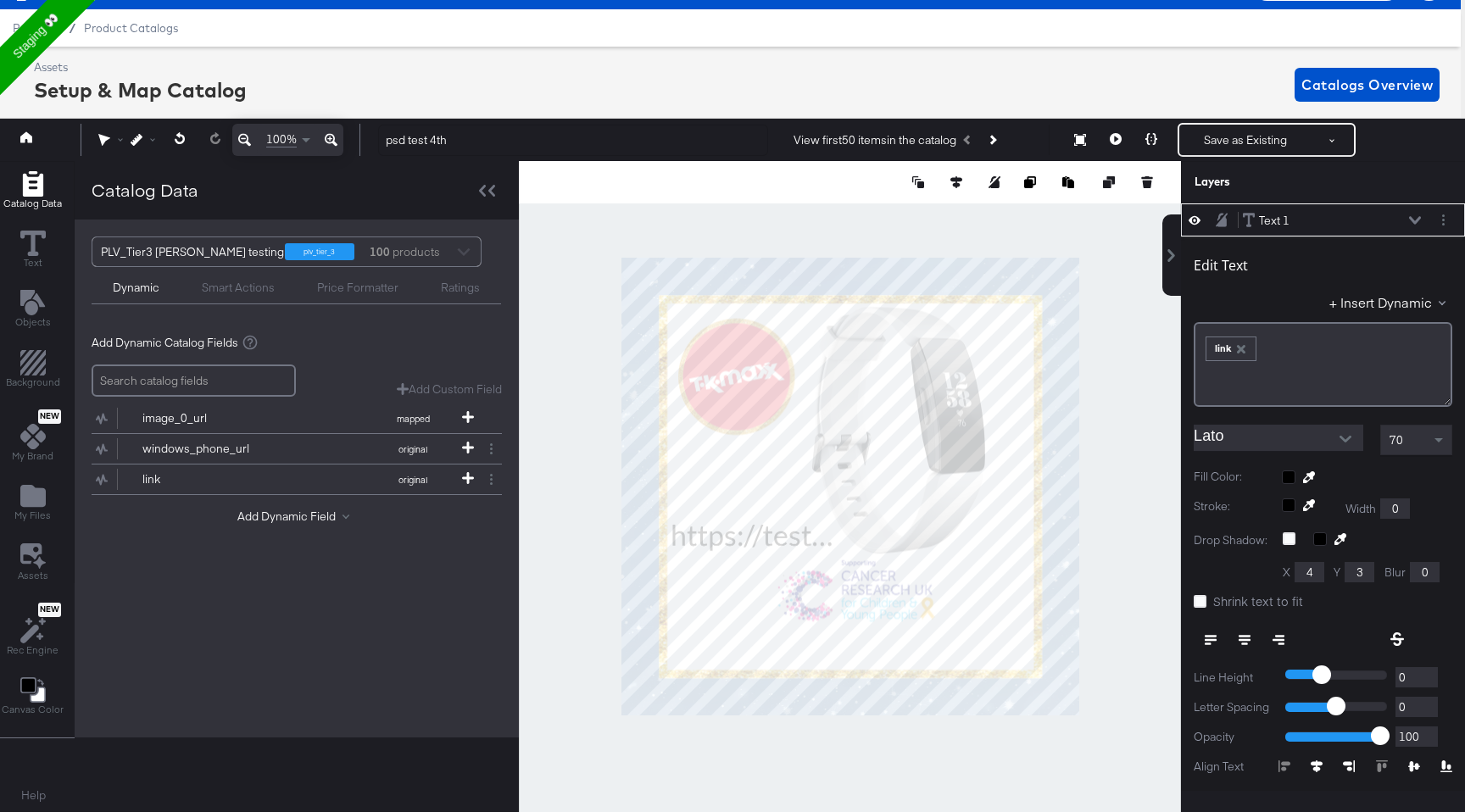
type input "120"
type input "630"
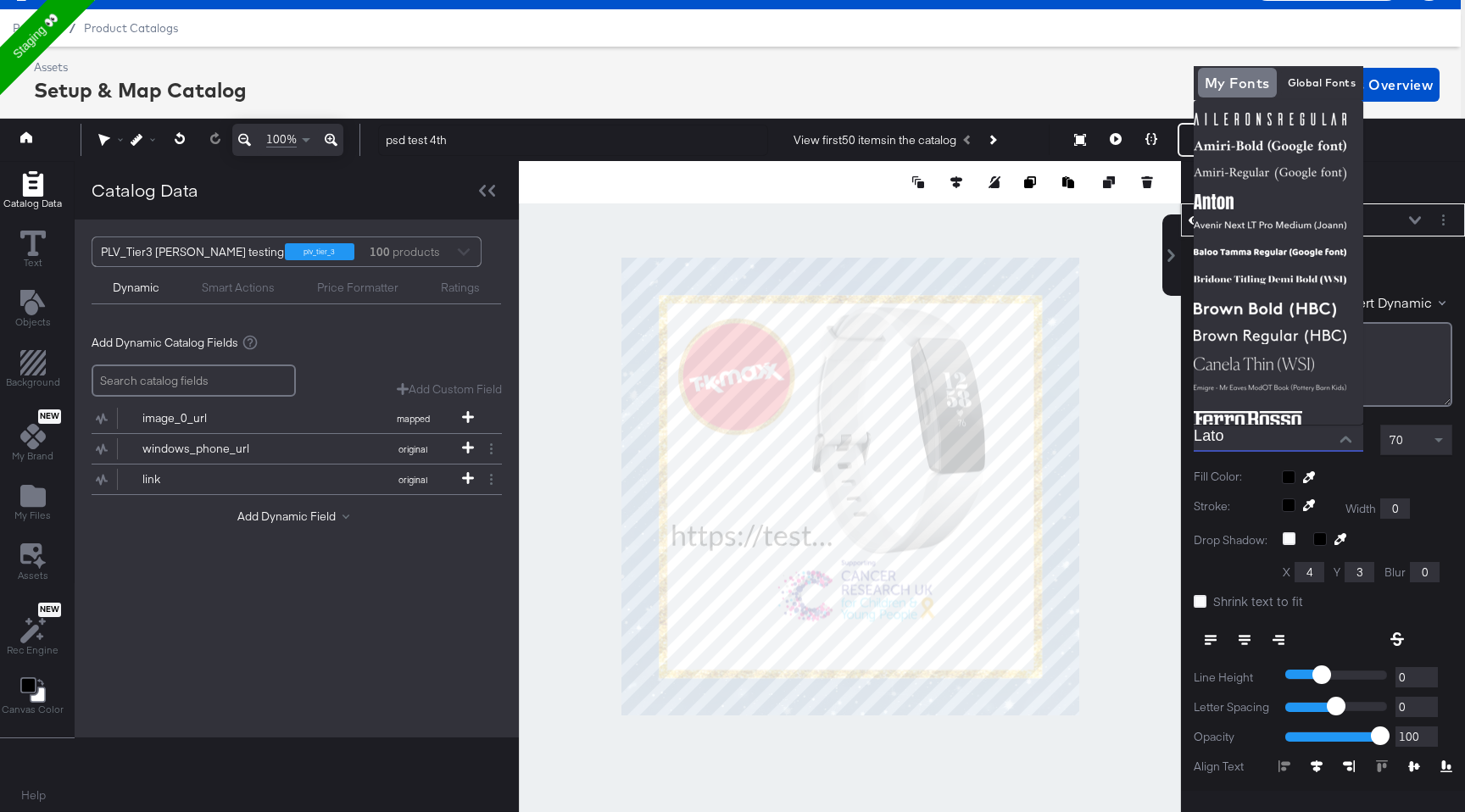
click at [1259, 437] on input "Lato" at bounding box center [1266, 437] width 144 height 25
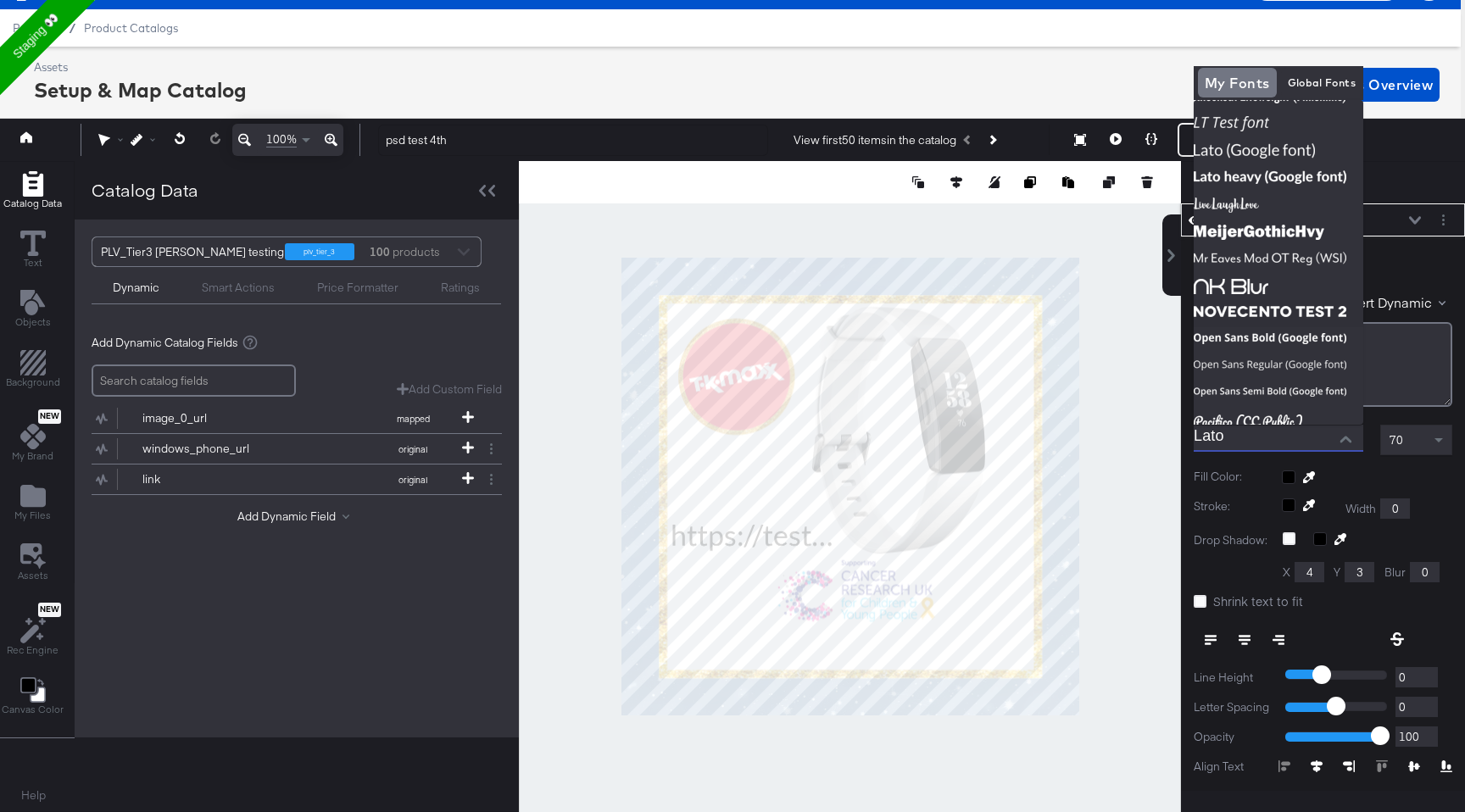
scroll to position [568, 0]
click at [1112, 131] on button at bounding box center [1115, 139] width 35 height 34
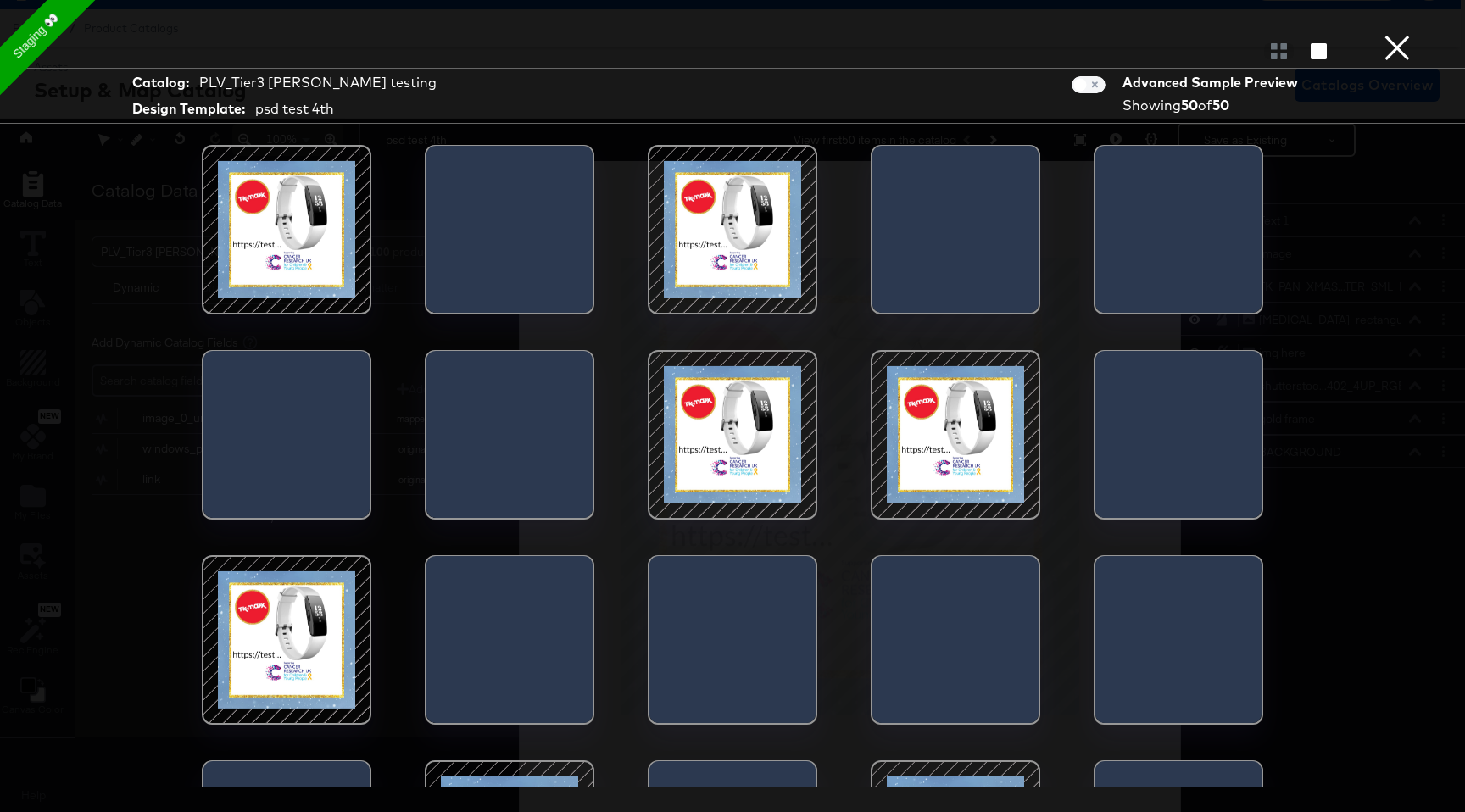
click at [1398, 34] on button "×" at bounding box center [1397, 16] width 34 height 34
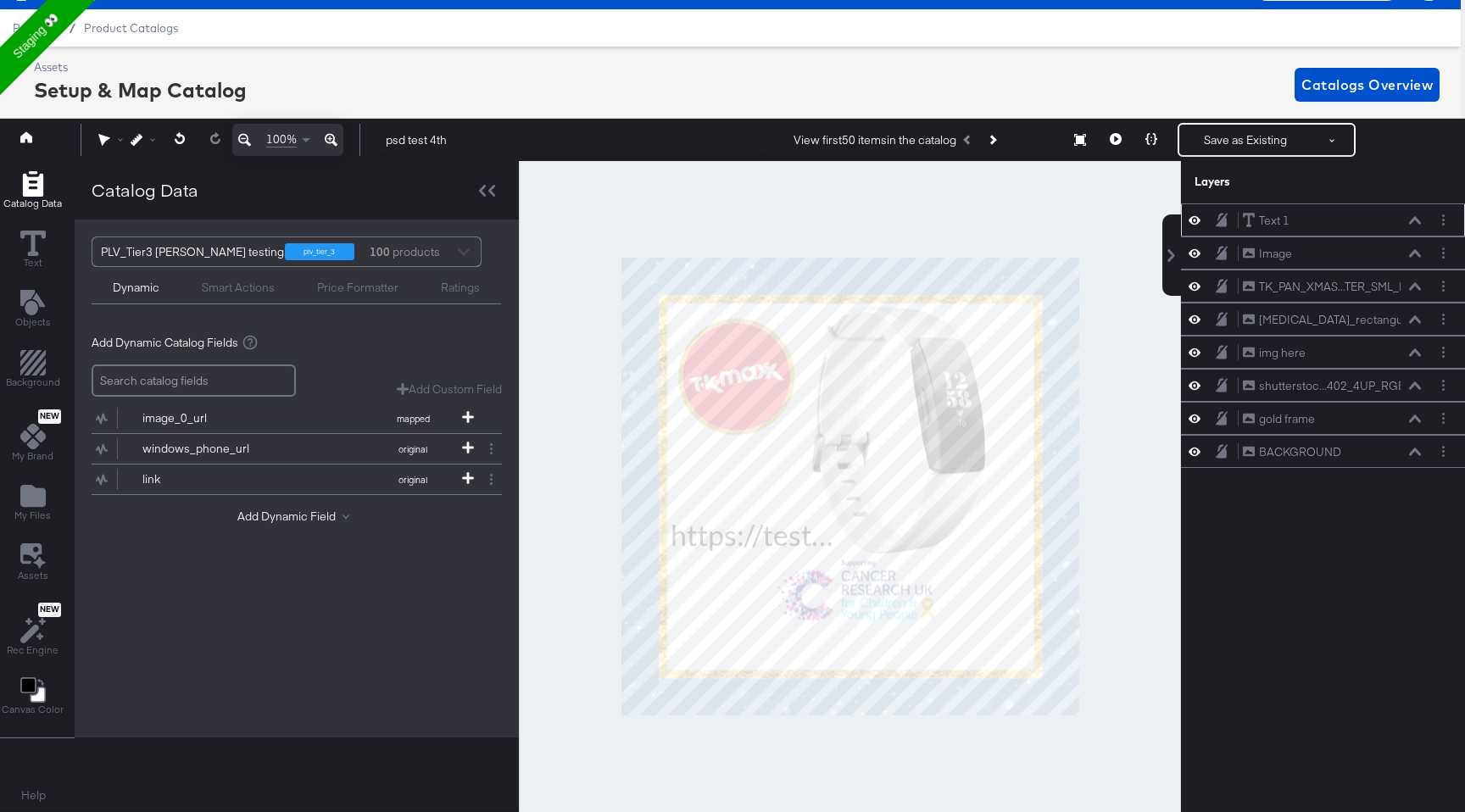
click at [1377, 223] on div "Text 1 Text 1" at bounding box center [1332, 221] width 180 height 18
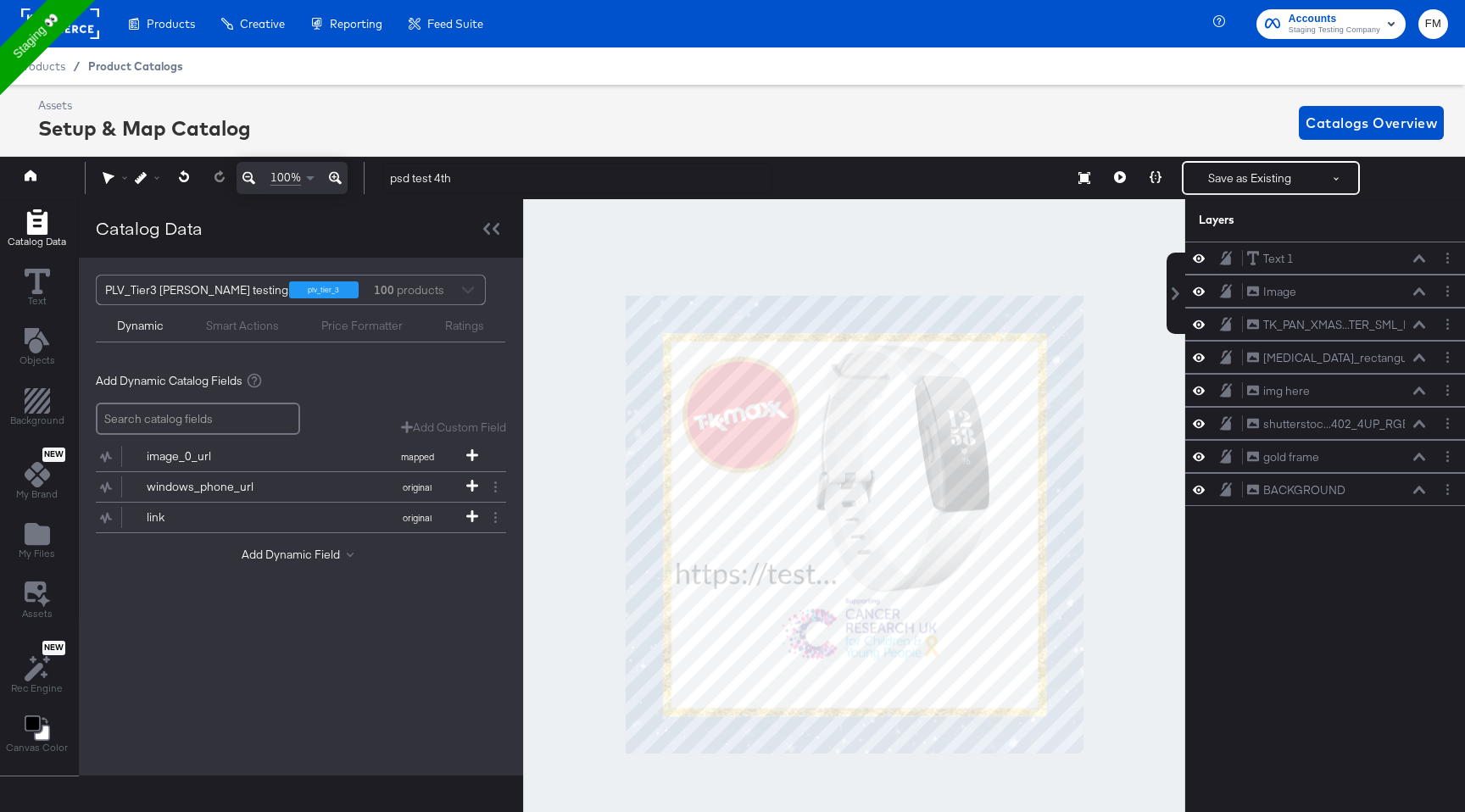
click at [128, 71] on span "Product Catalogs" at bounding box center [136, 66] width 95 height 14
